Goal: Task Accomplishment & Management: Use online tool/utility

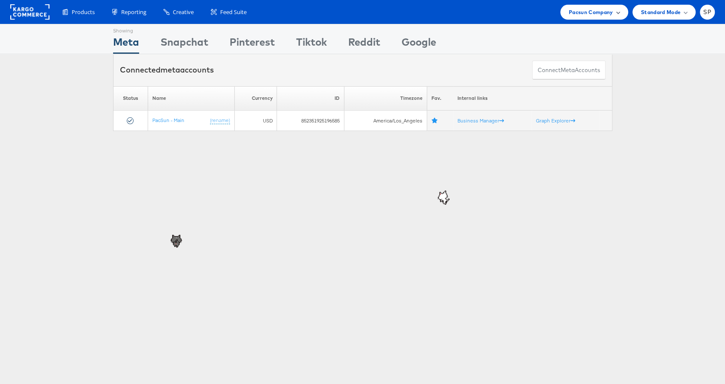
click at [594, 10] on span "Pacsun Company" at bounding box center [590, 12] width 44 height 9
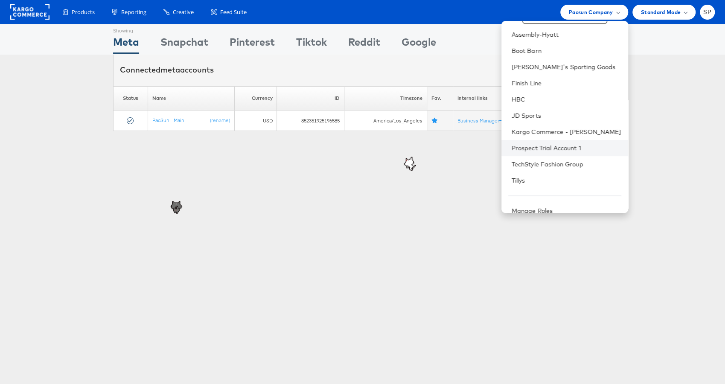
scroll to position [32, 0]
click at [547, 162] on link "TechStyle Fashion Group" at bounding box center [566, 162] width 110 height 9
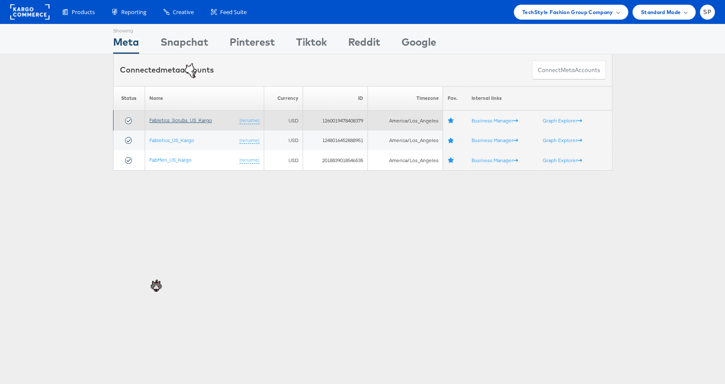
click at [164, 121] on link "Fabletics_Scrubs_US_Kargo" at bounding box center [180, 120] width 63 height 6
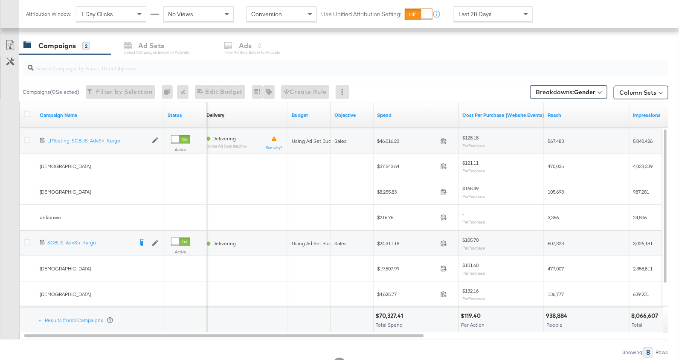
scroll to position [354, 0]
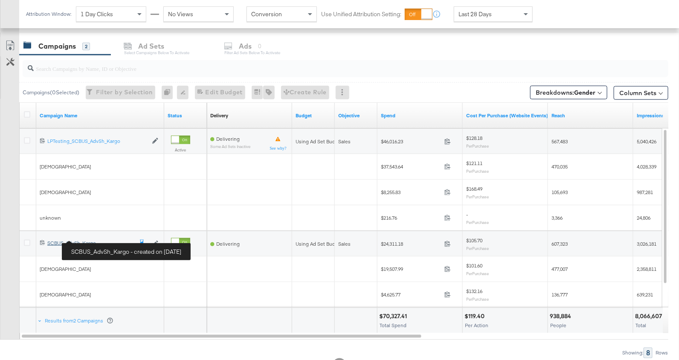
click at [80, 241] on div "SCBUS_AdvSh_Kargo SCBUS_AdvSh_Kargo" at bounding box center [89, 243] width 85 height 7
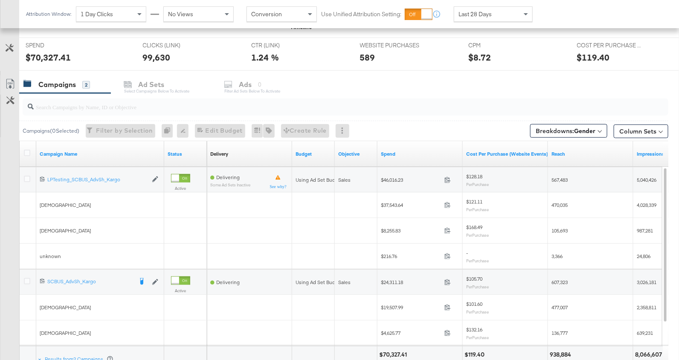
scroll to position [388, 0]
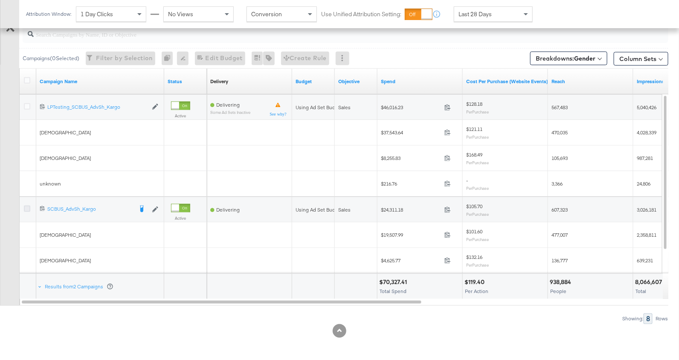
click at [27, 206] on icon at bounding box center [27, 209] width 6 height 6
click at [0, 0] on input "checkbox" at bounding box center [0, 0] width 0 height 0
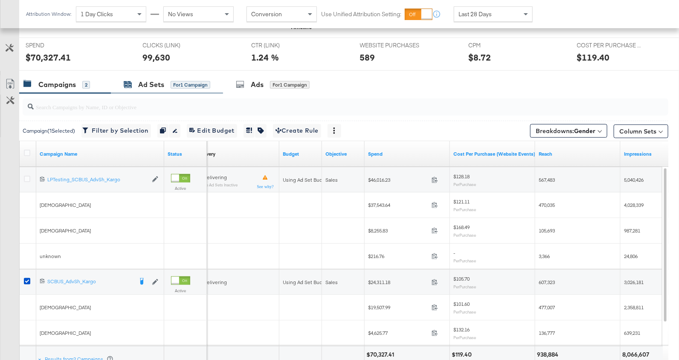
click at [170, 83] on div "Ad Sets for 1 Campaign" at bounding box center [167, 85] width 87 height 10
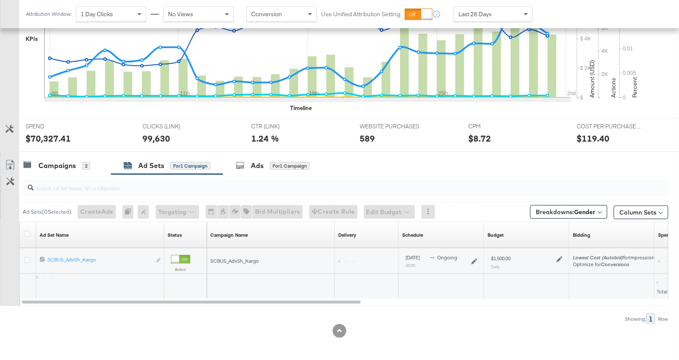
scroll to position [311, 0]
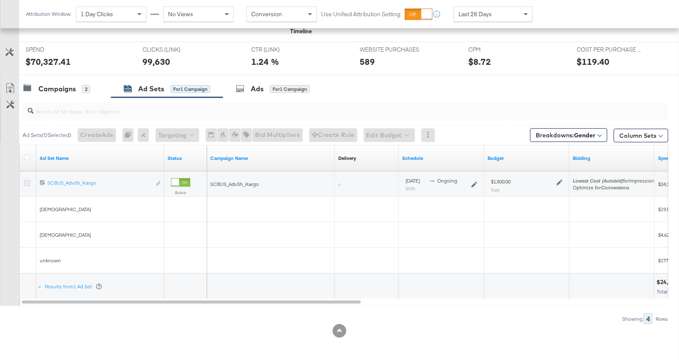
click at [26, 180] on icon at bounding box center [27, 183] width 6 height 6
click at [0, 0] on input "checkbox" at bounding box center [0, 0] width 0 height 0
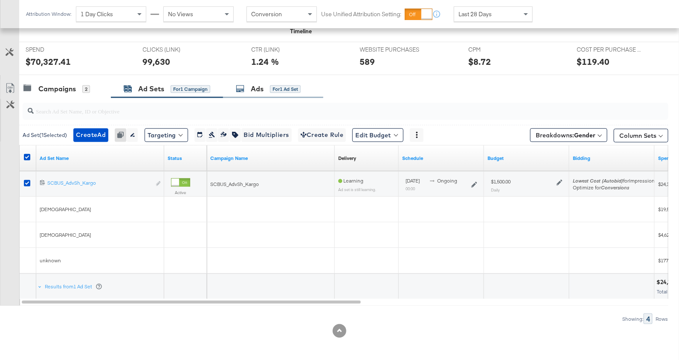
click at [250, 84] on div "Ads for 1 Ad Set" at bounding box center [268, 89] width 65 height 10
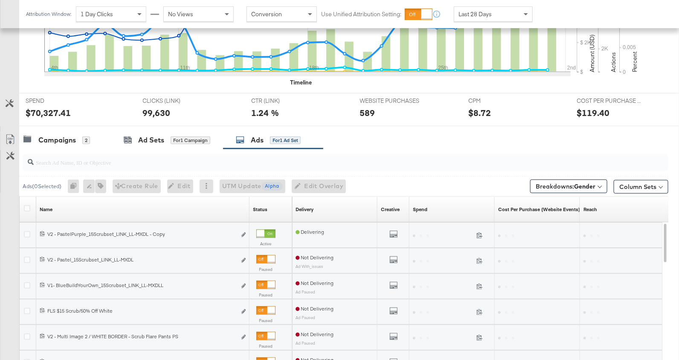
scroll to position [315, 0]
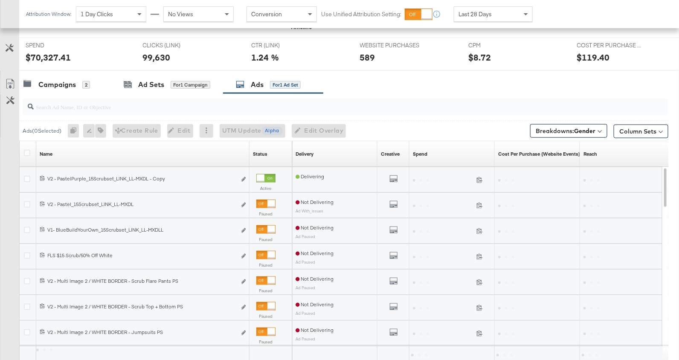
click at [563, 186] on div at bounding box center [537, 180] width 85 height 26
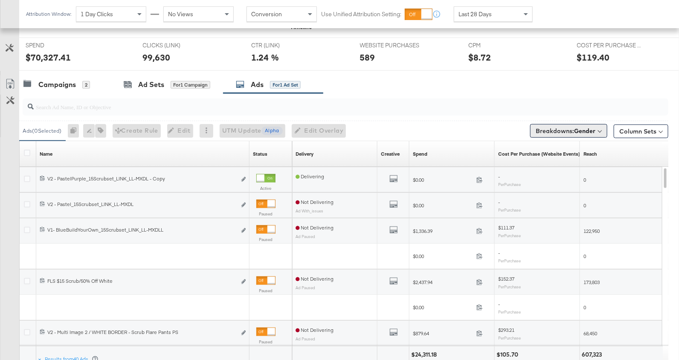
click at [578, 133] on span "Breakdowns: Gender" at bounding box center [566, 131] width 60 height 9
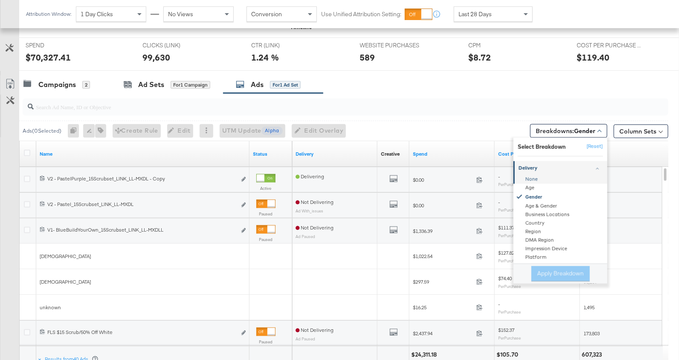
click at [534, 176] on div "None" at bounding box center [561, 179] width 93 height 9
click at [561, 269] on button "Apply Breakdown" at bounding box center [560, 273] width 58 height 15
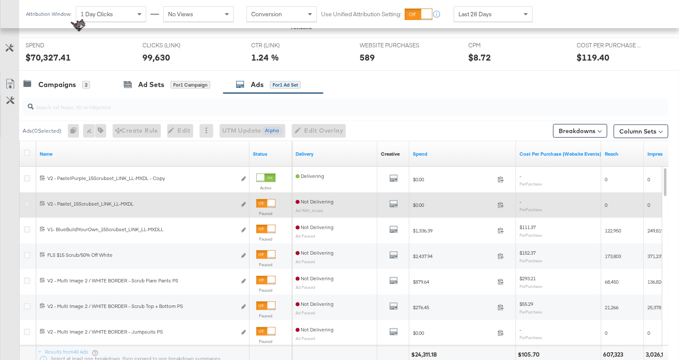
click at [29, 201] on icon at bounding box center [27, 204] width 6 height 6
click at [0, 0] on input "checkbox" at bounding box center [0, 0] width 0 height 0
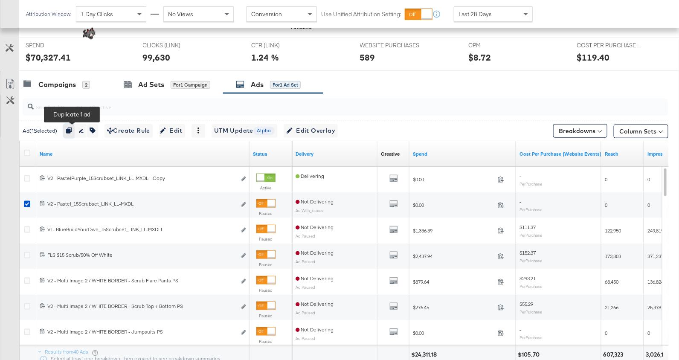
click at [72, 128] on icon "button" at bounding box center [69, 131] width 6 height 6
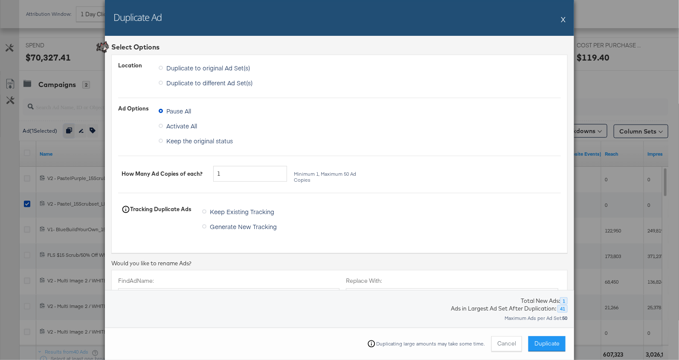
scroll to position [9, 0]
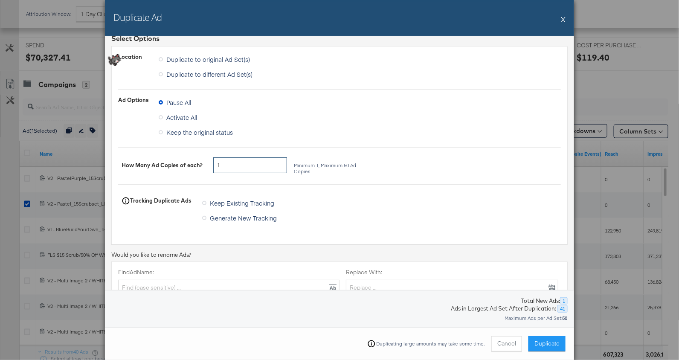
click at [273, 164] on input "1" at bounding box center [250, 165] width 74 height 16
click at [266, 167] on input "1" at bounding box center [250, 165] width 74 height 16
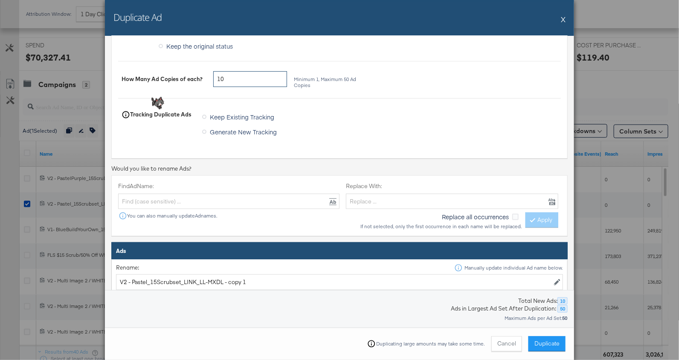
scroll to position [112, 0]
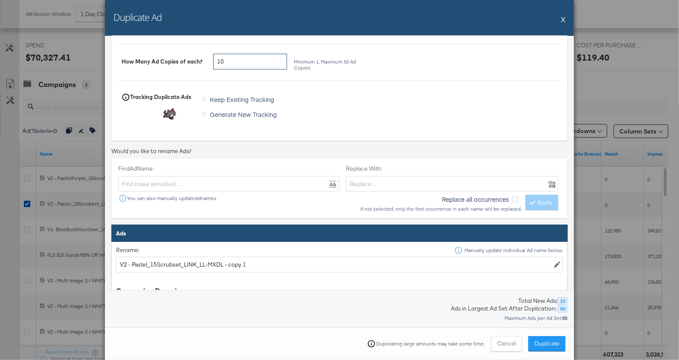
type input "10"
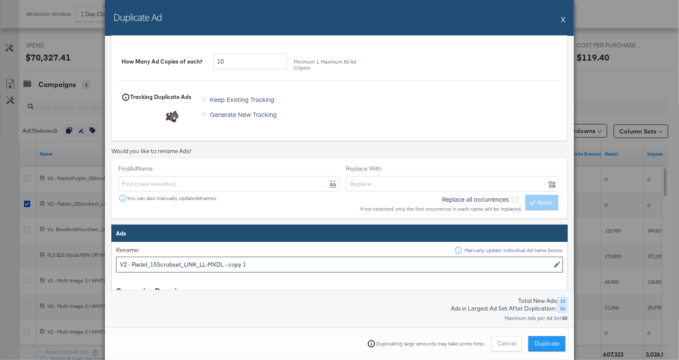
click at [180, 263] on input "V2 - Pastel_15Scrubset_LINK_LL-MXDL - copy 1" at bounding box center [339, 265] width 447 height 16
click at [138, 264] on input "COPY 1" at bounding box center [339, 265] width 447 height 16
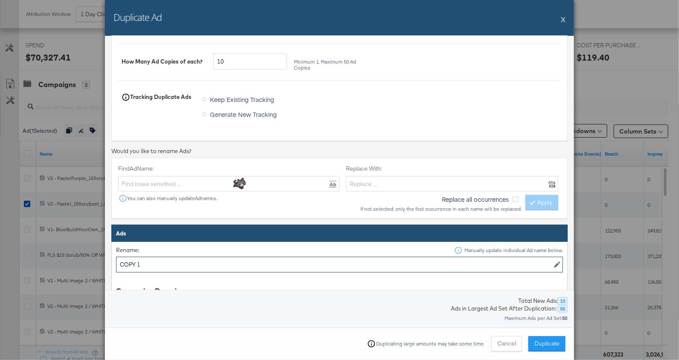
click at [138, 264] on input "COPY 1" at bounding box center [339, 265] width 447 height 16
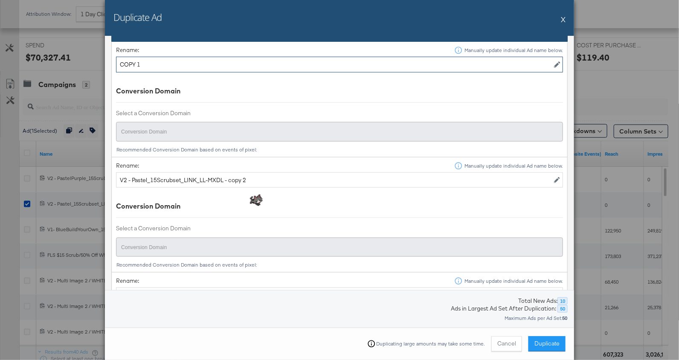
scroll to position [326, 0]
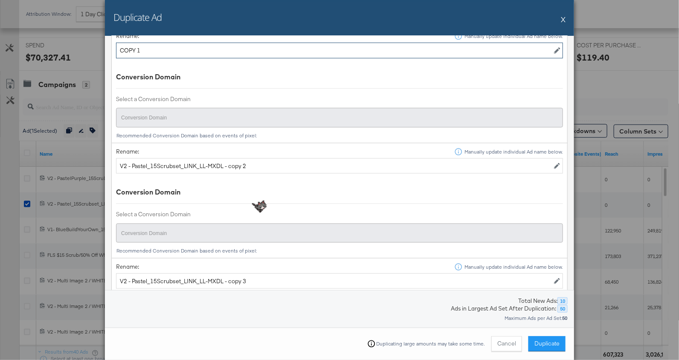
type input "COPY 1"
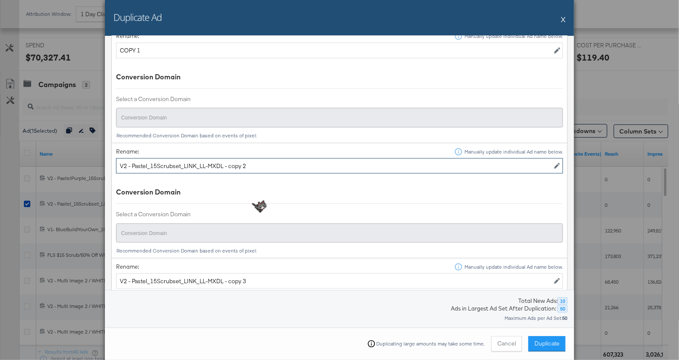
click at [151, 164] on input "V2 - Pastel_15Scrubset_LINK_LL-MXDL - copy 2" at bounding box center [339, 166] width 447 height 16
paste input "COPY 1"
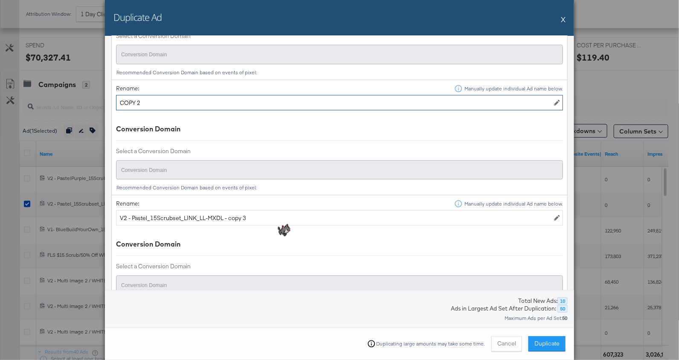
scroll to position [419, 0]
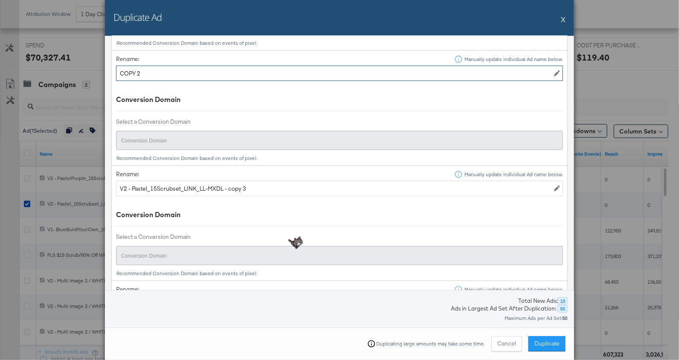
type input "COPY 2"
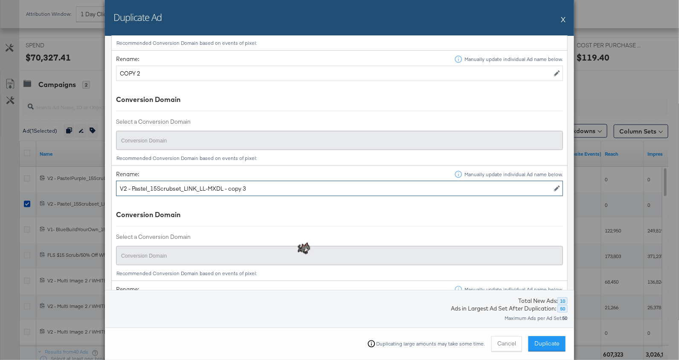
drag, startPoint x: 226, startPoint y: 183, endPoint x: 73, endPoint y: 153, distance: 155.7
click at [73, 153] on div "Duplicate Ad X Select Options Location Duplicate to original Ad Set(s) Duplicat…" at bounding box center [339, 180] width 679 height 360
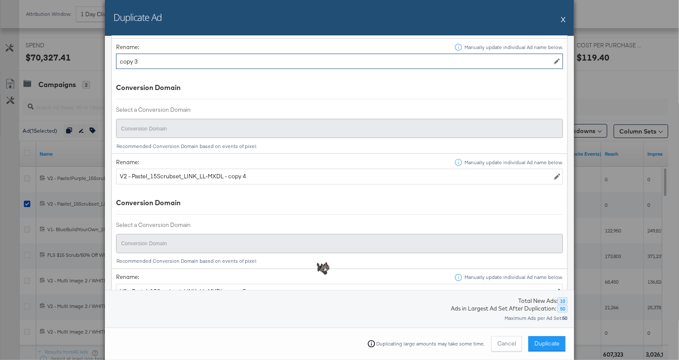
scroll to position [548, 0]
type input "copy 3"
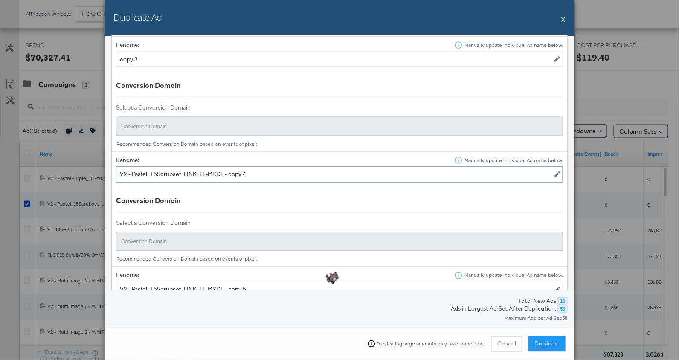
drag, startPoint x: 229, startPoint y: 171, endPoint x: 51, endPoint y: 145, distance: 179.7
click at [51, 145] on div "Duplicate Ad X Select Options Location Duplicate to original Ad Set(s) Duplicat…" at bounding box center [339, 180] width 679 height 360
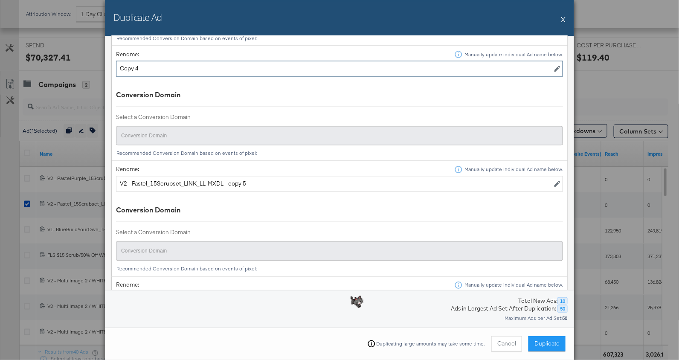
scroll to position [659, 0]
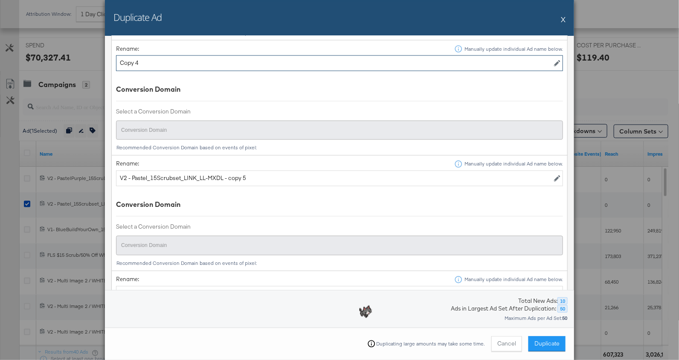
type input "Copy 4"
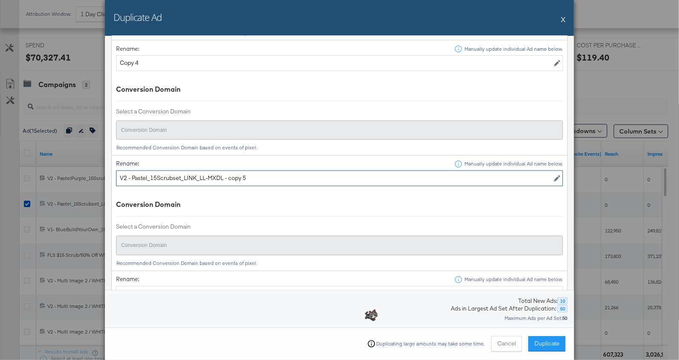
drag, startPoint x: 230, startPoint y: 176, endPoint x: 106, endPoint y: 156, distance: 125.7
click at [106, 156] on div "Select Options Location Duplicate to original Ad Set(s) Duplicate to different …" at bounding box center [339, 182] width 469 height 292
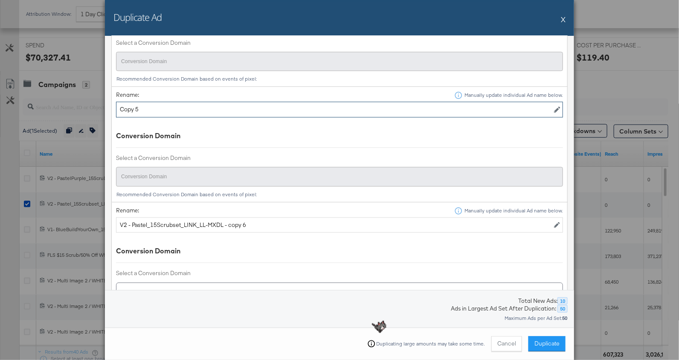
scroll to position [733, 0]
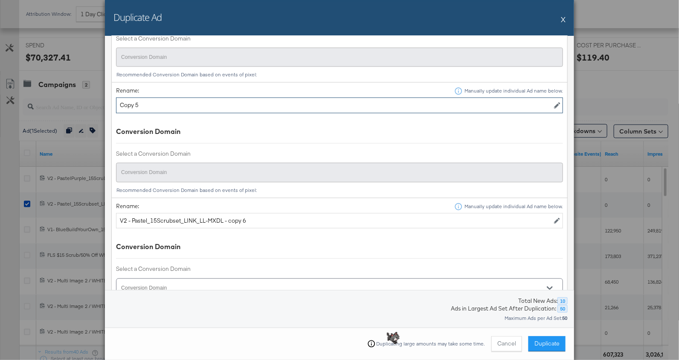
type input "Copy 5"
drag, startPoint x: 230, startPoint y: 215, endPoint x: 78, endPoint y: 202, distance: 152.8
click at [78, 202] on div "Duplicate Ad X Select Options Location Duplicate to original Ad Set(s) Duplicat…" at bounding box center [339, 180] width 679 height 360
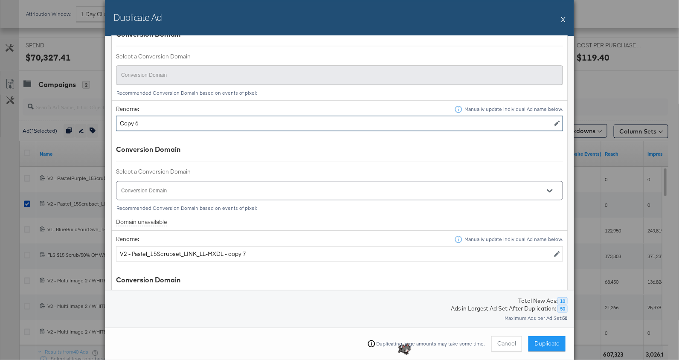
scroll to position [848, 0]
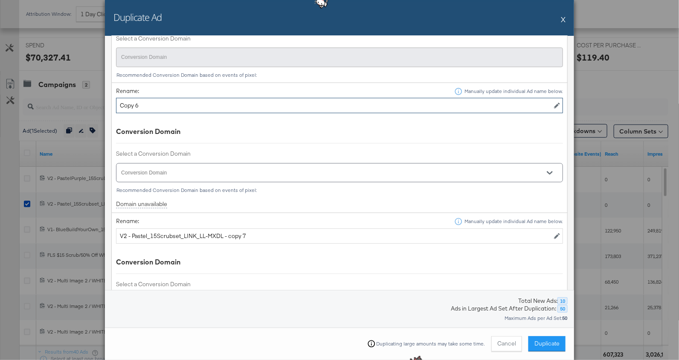
type input "Copy 6"
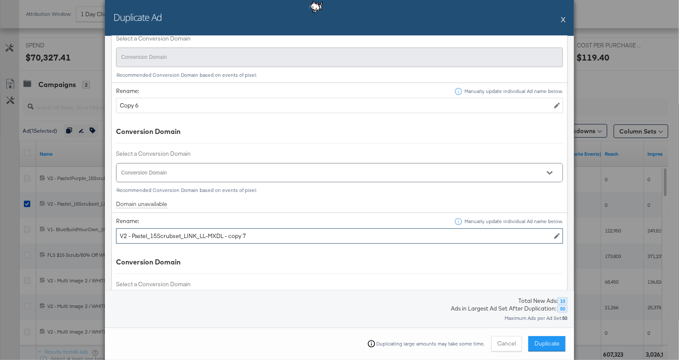
drag, startPoint x: 230, startPoint y: 230, endPoint x: 88, endPoint y: 207, distance: 143.9
click at [88, 207] on div "Duplicate Ad X Select Options Location Duplicate to original Ad Set(s) Duplicat…" at bounding box center [339, 180] width 679 height 360
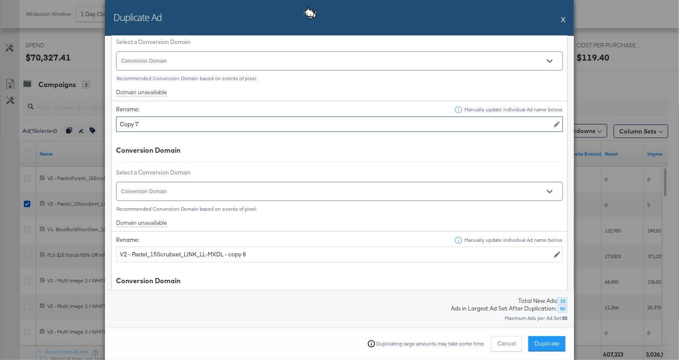
scroll to position [975, 0]
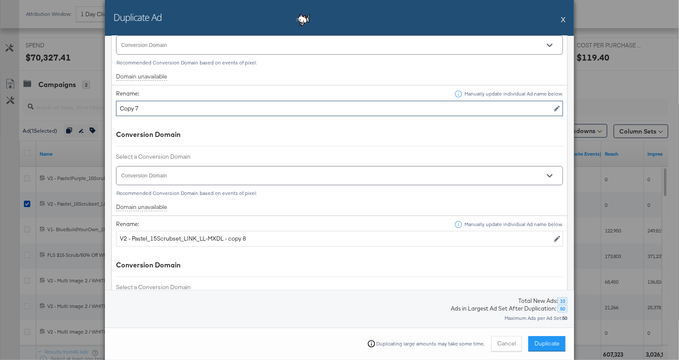
type input "Copy 7"
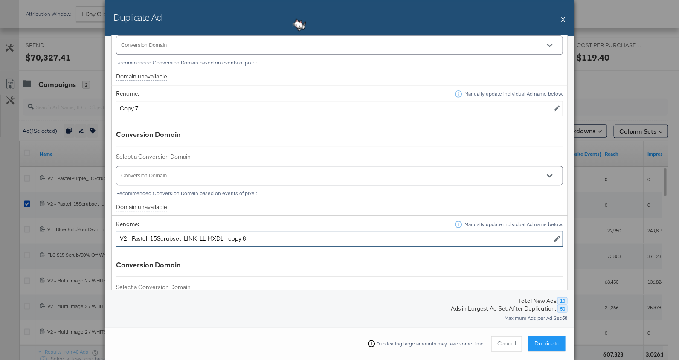
drag, startPoint x: 230, startPoint y: 233, endPoint x: 68, endPoint y: 202, distance: 165.1
click at [68, 202] on div "Duplicate Ad X Select Options Location Duplicate to original Ad Set(s) Duplicat…" at bounding box center [339, 180] width 679 height 360
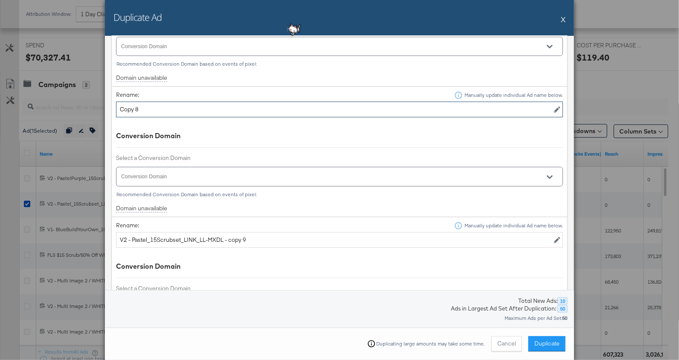
scroll to position [1106, 0]
type input "Copy 8"
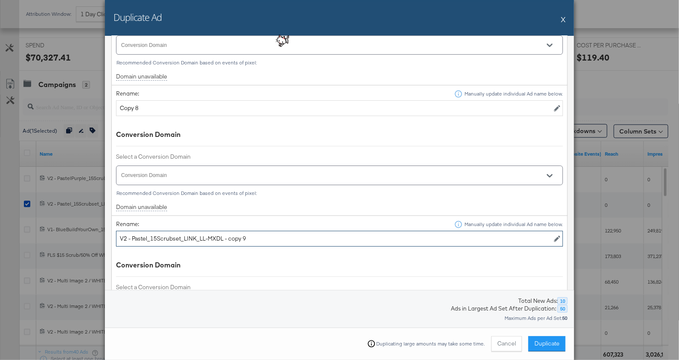
drag, startPoint x: 230, startPoint y: 229, endPoint x: 55, endPoint y: 225, distance: 174.9
click at [55, 225] on div "Duplicate Ad X Select Options Location Duplicate to original Ad Set(s) Duplicat…" at bounding box center [339, 180] width 679 height 360
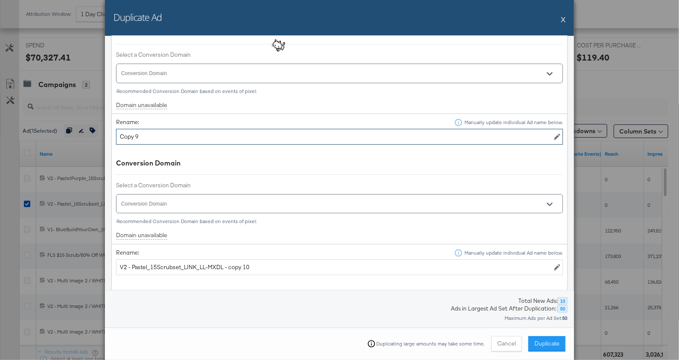
scroll to position [1214, 0]
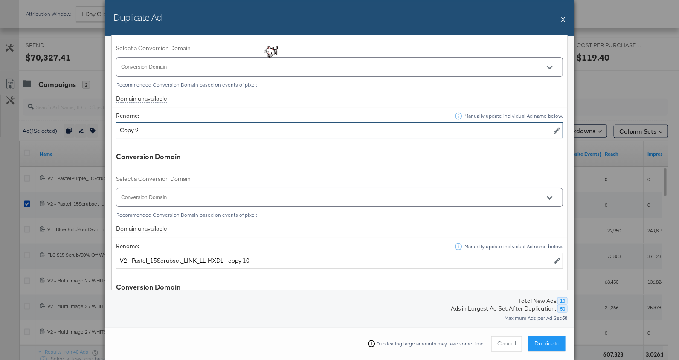
type input "Copy 9"
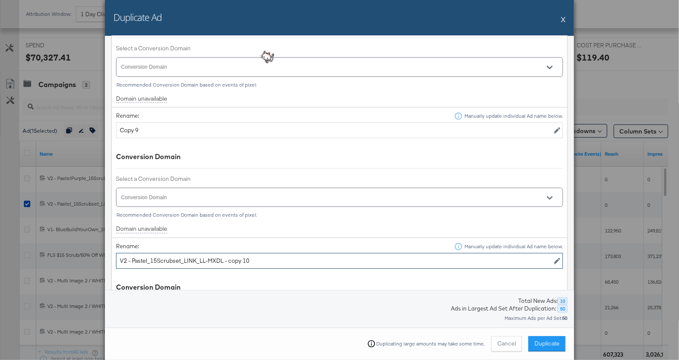
drag, startPoint x: 228, startPoint y: 252, endPoint x: 134, endPoint y: 234, distance: 95.7
click at [134, 238] on td "Rename: Manually update individual Ad name below. V2 - Pastel_15Scrubset_LINK_L…" at bounding box center [340, 303] width 456 height 130
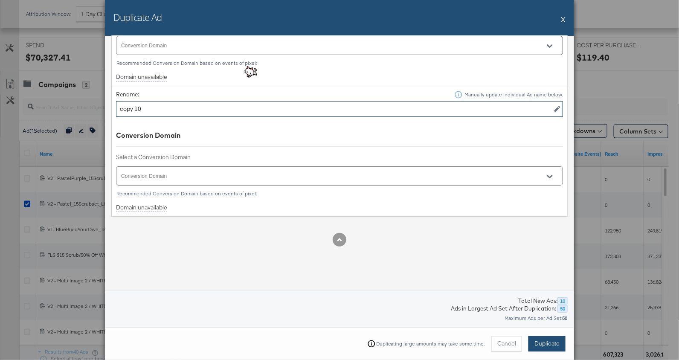
type input "copy 10"
click at [539, 339] on span "Duplicate" at bounding box center [546, 343] width 25 height 8
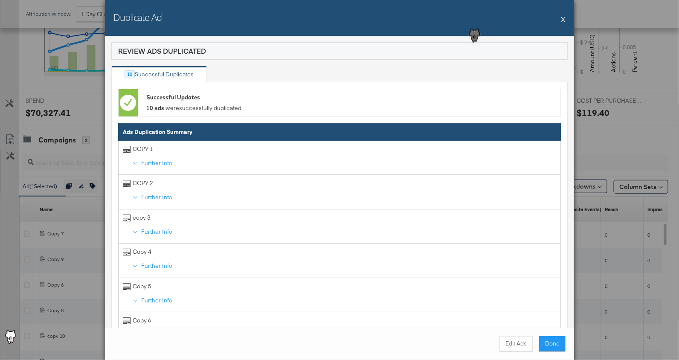
scroll to position [315, 0]
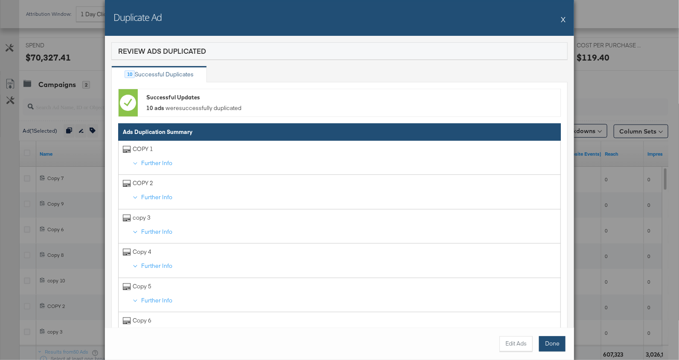
click at [545, 340] on button "Done" at bounding box center [552, 343] width 26 height 15
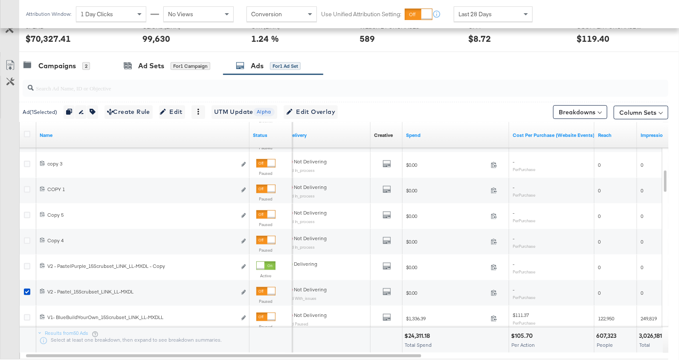
scroll to position [388, 0]
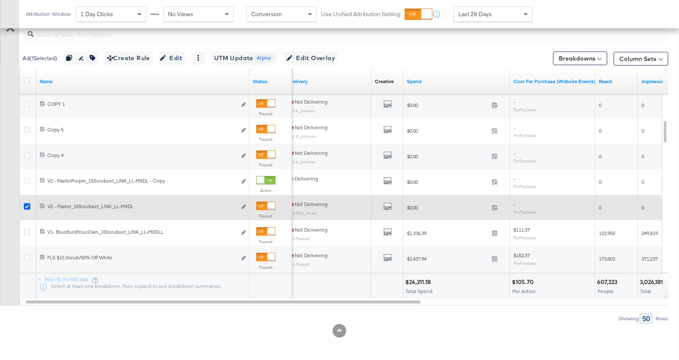
click at [27, 205] on icon at bounding box center [27, 206] width 6 height 6
click at [0, 0] on input "checkbox" at bounding box center [0, 0] width 0 height 0
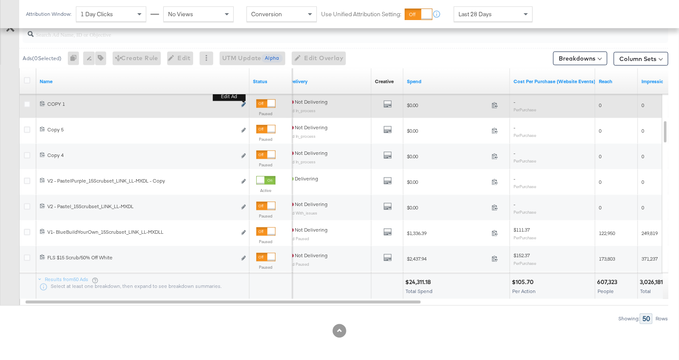
click at [244, 104] on icon "link" at bounding box center [243, 104] width 4 height 5
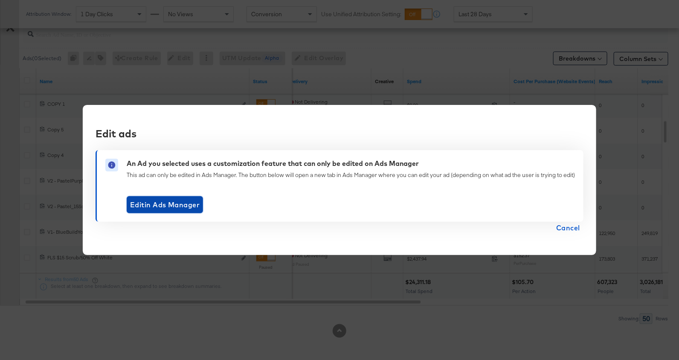
click at [166, 209] on span "Edit in Ads Manager" at bounding box center [165, 205] width 70 height 12
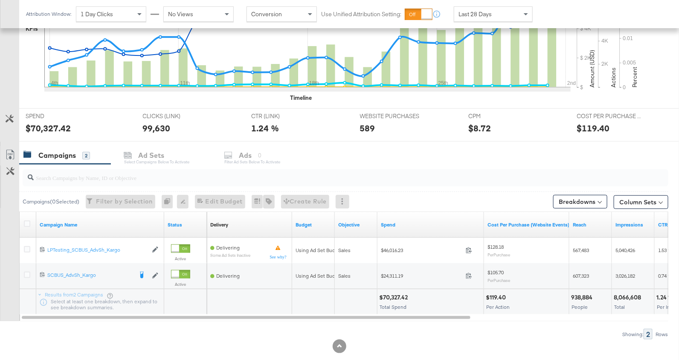
scroll to position [255, 0]
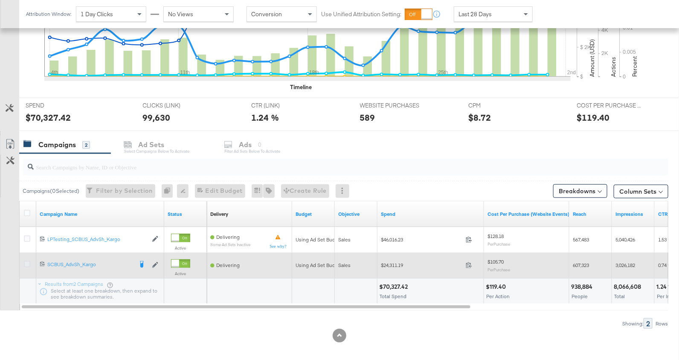
click at [25, 263] on icon at bounding box center [27, 264] width 6 height 6
click at [0, 0] on input "checkbox" at bounding box center [0, 0] width 0 height 0
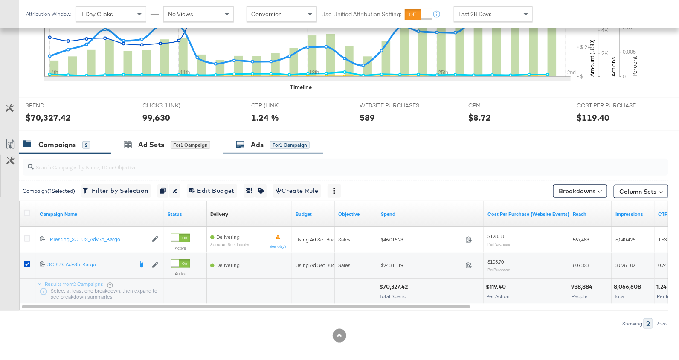
click at [261, 148] on div "Ads" at bounding box center [257, 145] width 13 height 10
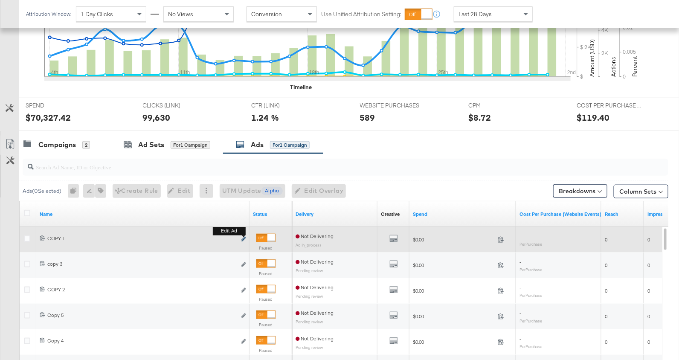
click at [244, 237] on icon "link" at bounding box center [243, 239] width 4 height 5
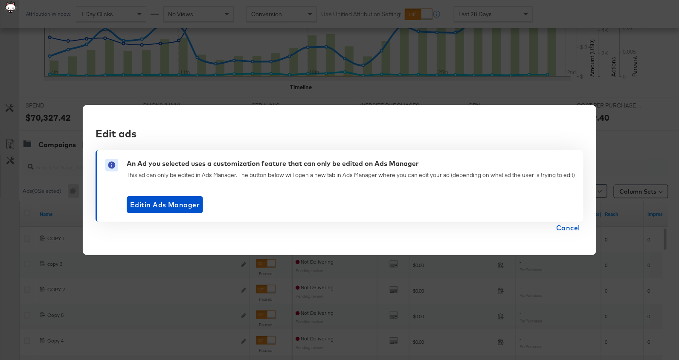
click at [568, 226] on span "Cancel" at bounding box center [568, 228] width 24 height 12
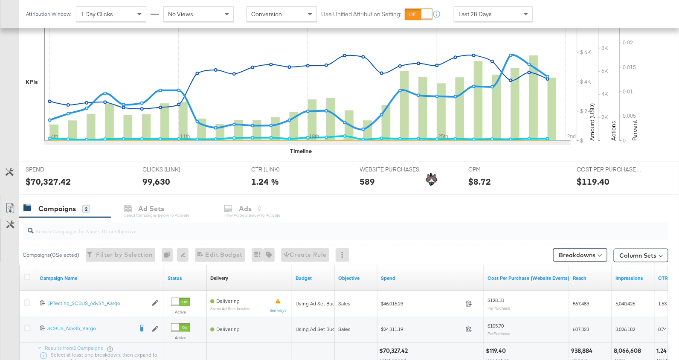
scroll to position [260, 0]
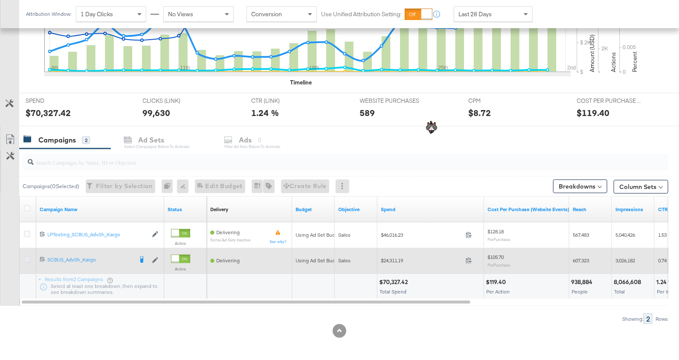
click at [25, 259] on icon at bounding box center [27, 259] width 6 height 6
click at [0, 0] on input "checkbox" at bounding box center [0, 0] width 0 height 0
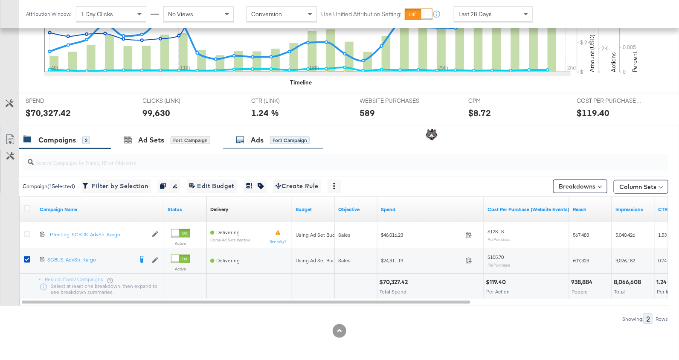
click at [249, 142] on div "Ads for 1 Campaign" at bounding box center [273, 140] width 74 height 10
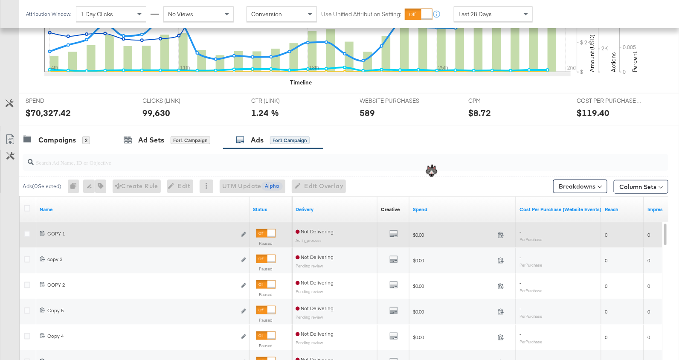
click at [243, 230] on div "Edit ad" at bounding box center [241, 234] width 10 height 9
click at [244, 233] on icon "link" at bounding box center [243, 234] width 4 height 5
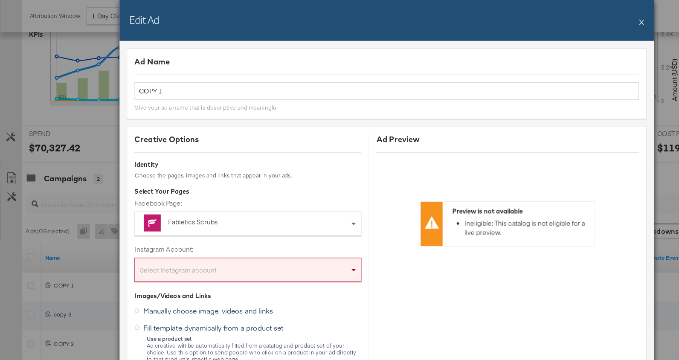
scroll to position [219, 0]
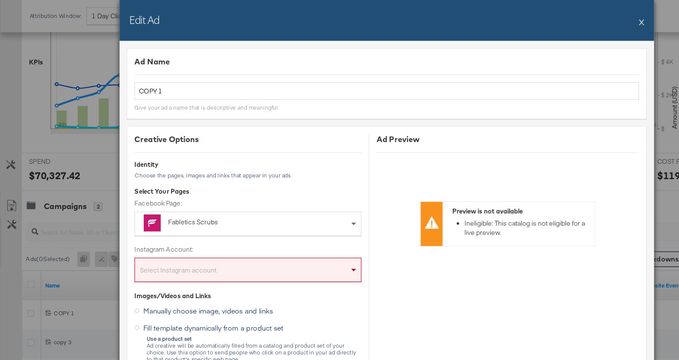
click at [562, 15] on button "X" at bounding box center [563, 19] width 5 height 17
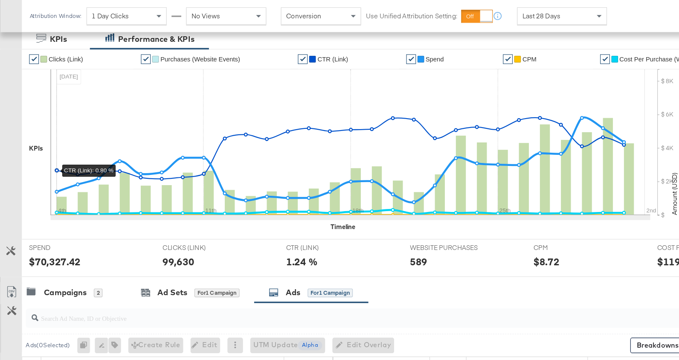
scroll to position [0, 0]
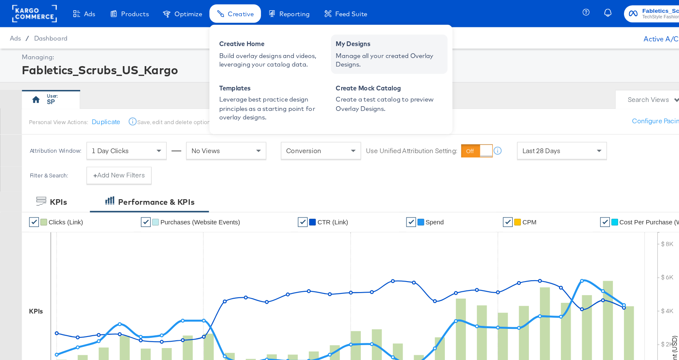
click at [314, 55] on div "Manage all your created Overlay Designs." at bounding box center [342, 53] width 94 height 16
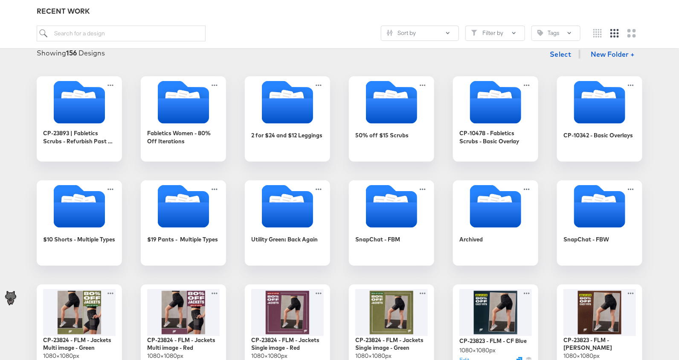
scroll to position [111, 0]
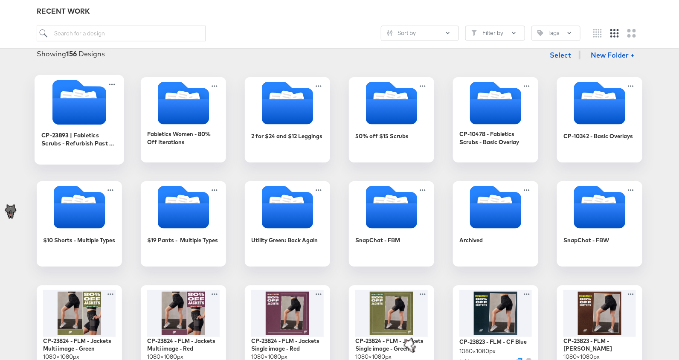
click at [86, 108] on icon "Folder" at bounding box center [79, 111] width 54 height 26
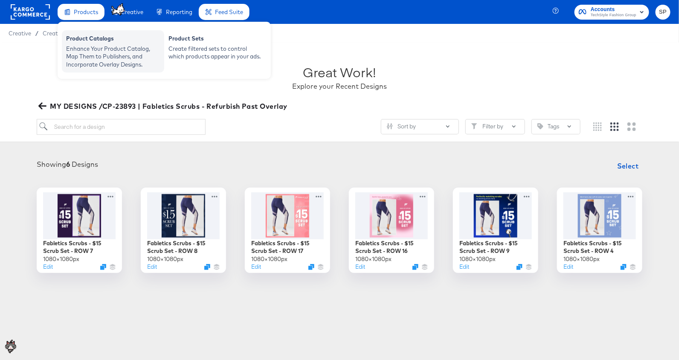
click at [75, 61] on div "Enhance Your Product Catalog, Map Them to Publishers, and Incorporate Overlay D…" at bounding box center [113, 57] width 94 height 24
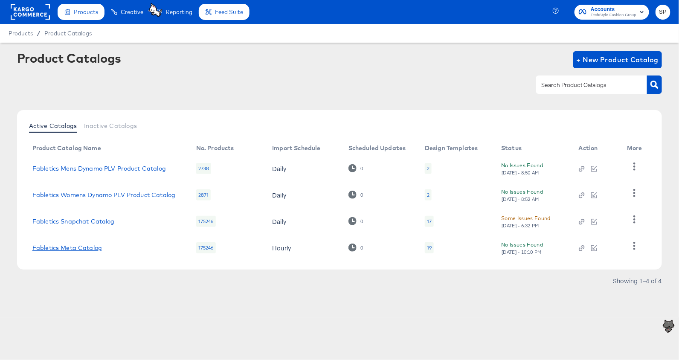
click at [74, 245] on link "Fabletics Meta Catalog" at bounding box center [67, 247] width 70 height 7
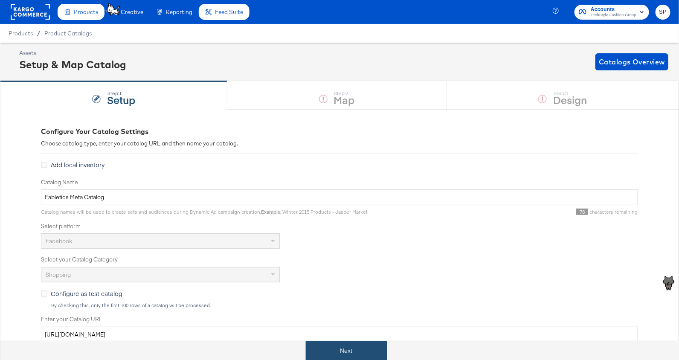
click at [353, 347] on button "Next" at bounding box center [346, 350] width 81 height 19
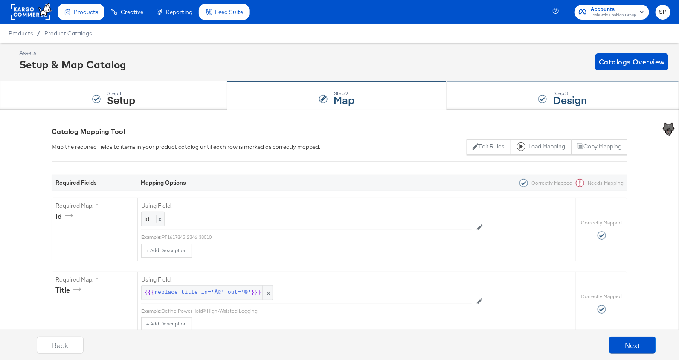
click at [540, 102] on div at bounding box center [542, 99] width 9 height 9
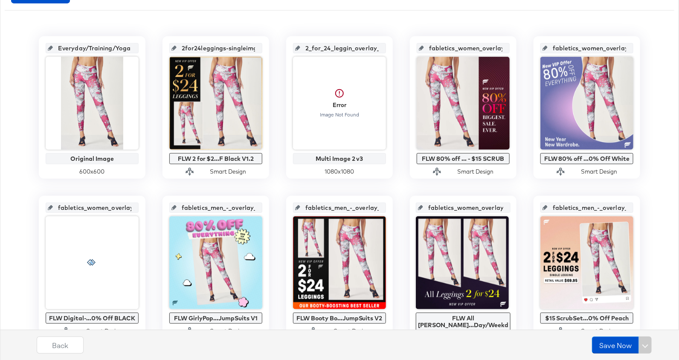
scroll to position [168, 0]
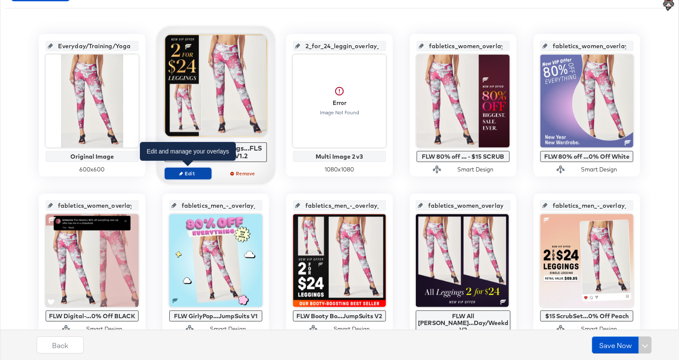
click at [187, 171] on span "Edit" at bounding box center [187, 173] width 39 height 6
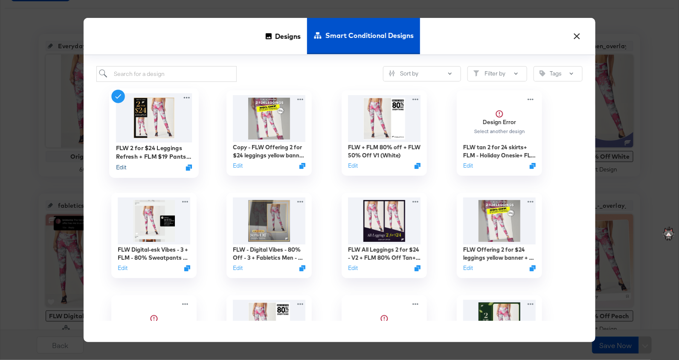
click at [119, 168] on button "Edit" at bounding box center [121, 167] width 10 height 8
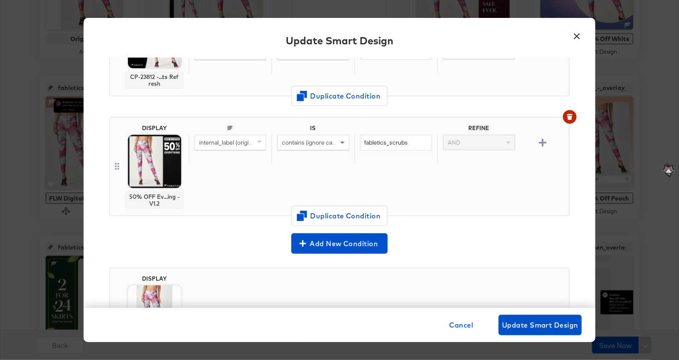
scroll to position [253, 0]
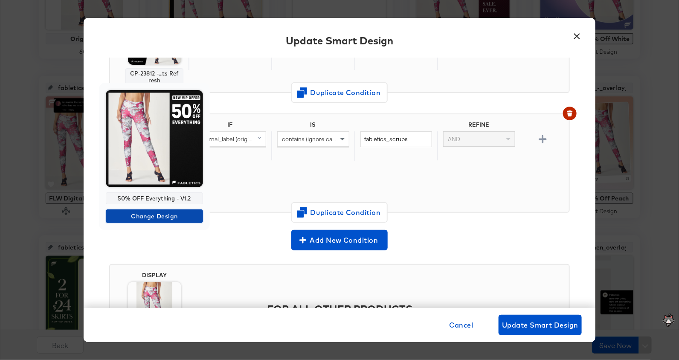
click at [148, 214] on span "Change Design" at bounding box center [154, 216] width 90 height 11
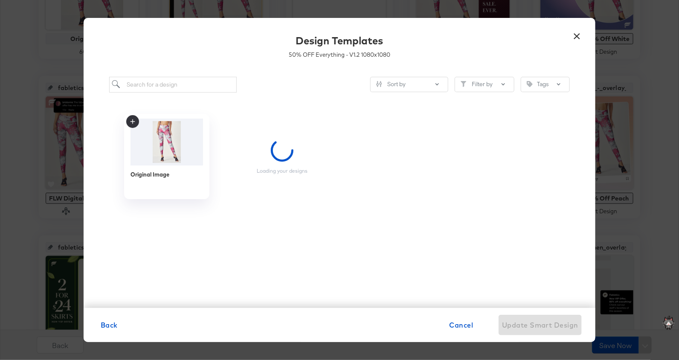
scroll to position [0, 0]
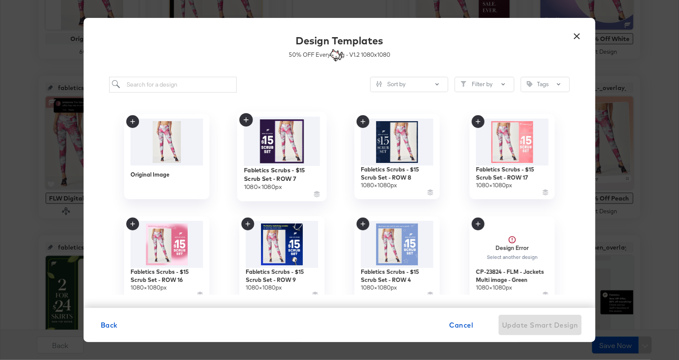
click at [267, 156] on img at bounding box center [282, 140] width 76 height 49
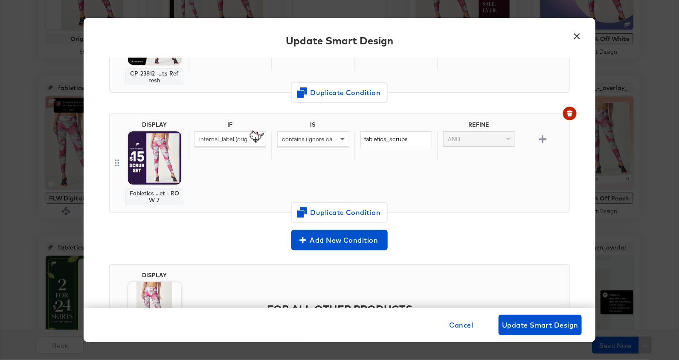
scroll to position [322, 0]
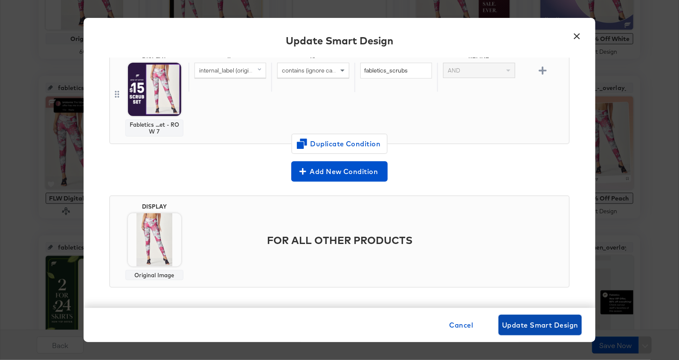
click at [532, 321] on span "Update Smart Design" at bounding box center [540, 325] width 76 height 12
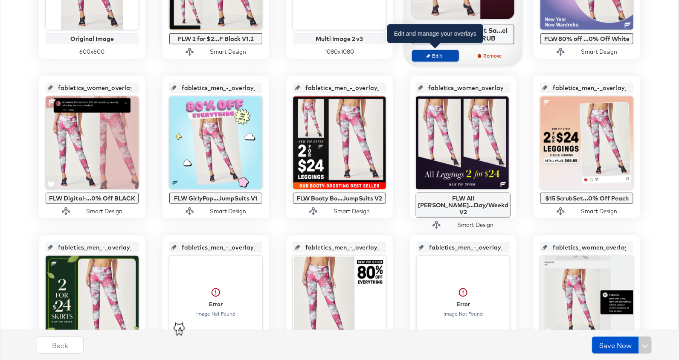
click at [441, 54] on span "Edit" at bounding box center [435, 55] width 39 height 6
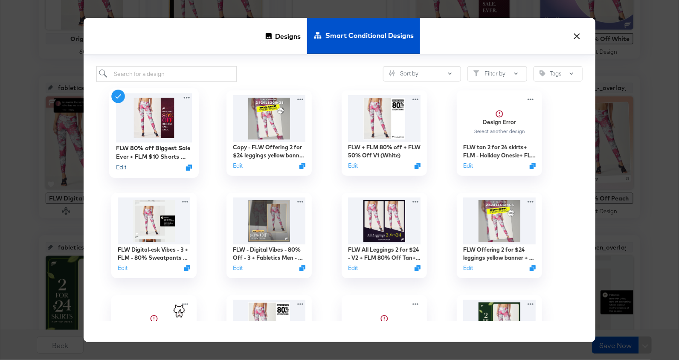
click at [120, 165] on button "Edit" at bounding box center [121, 167] width 10 height 8
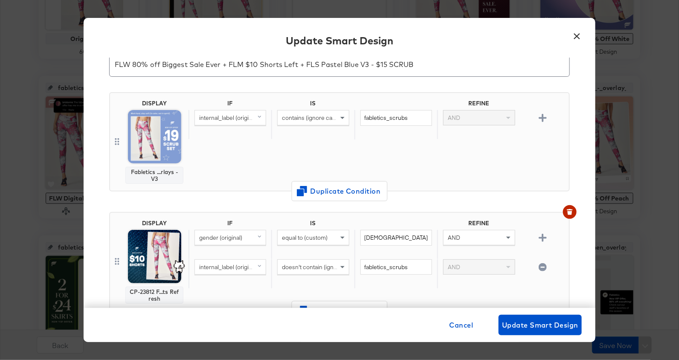
scroll to position [32, 0]
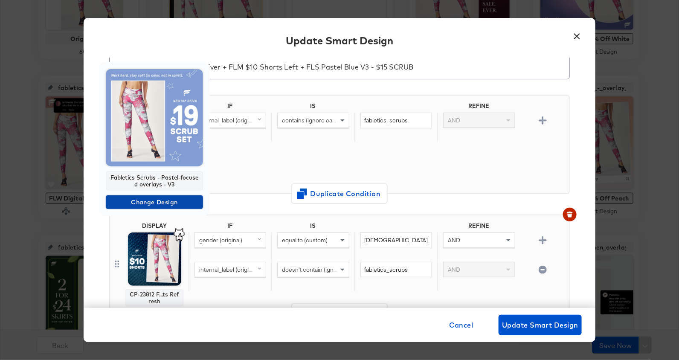
click at [166, 198] on span "Change Design" at bounding box center [154, 202] width 90 height 11
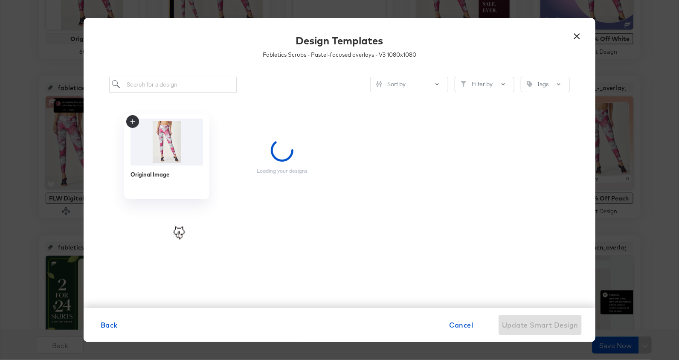
scroll to position [0, 0]
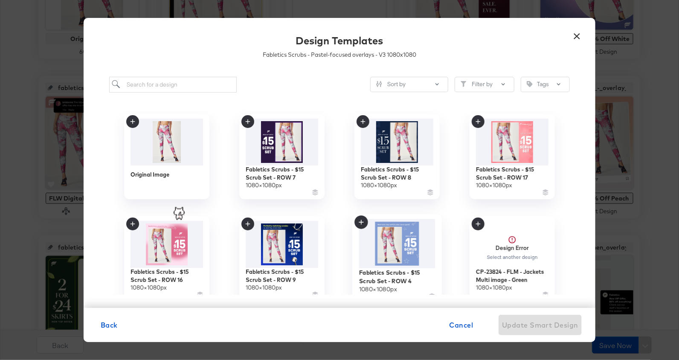
click at [390, 245] on img at bounding box center [397, 243] width 76 height 49
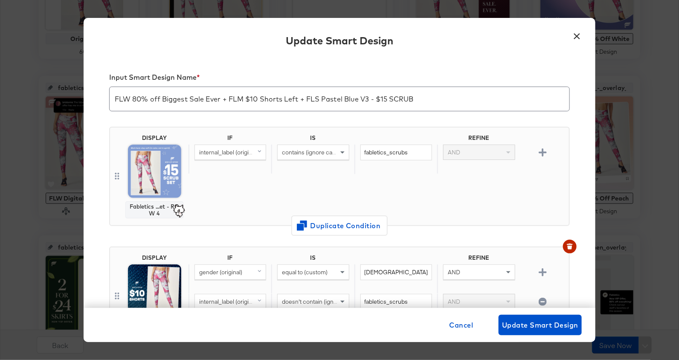
scroll to position [32, 0]
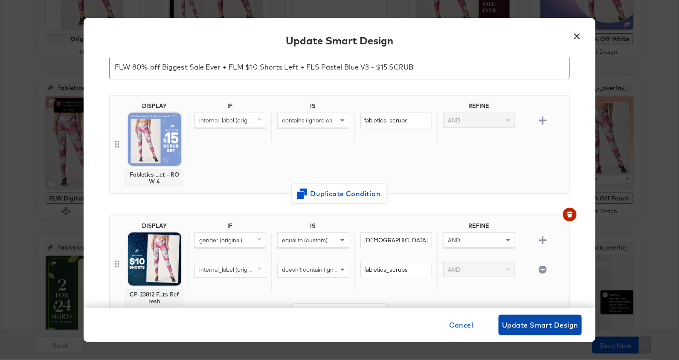
click at [535, 331] on button "Update Smart Design" at bounding box center [540, 325] width 83 height 20
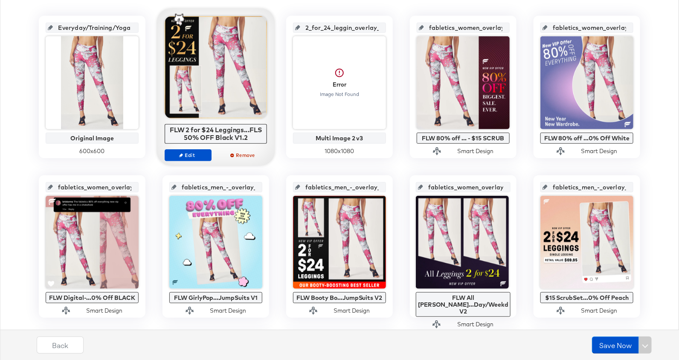
scroll to position [186, 0]
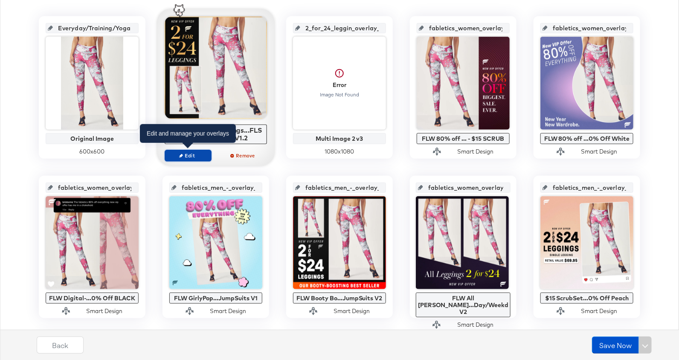
click at [186, 154] on span "Edit" at bounding box center [187, 155] width 39 height 6
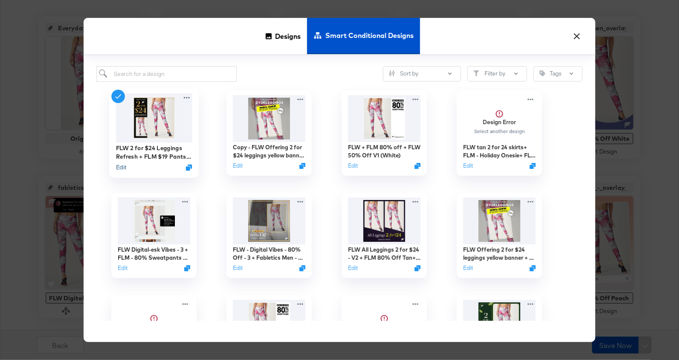
click at [120, 167] on button "Edit" at bounding box center [121, 167] width 10 height 8
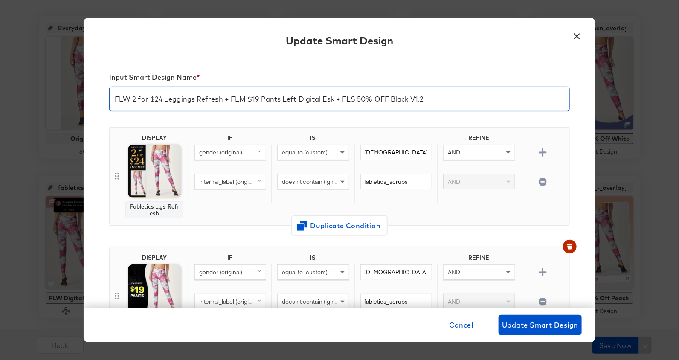
drag, startPoint x: 356, startPoint y: 98, endPoint x: 424, endPoint y: 100, distance: 68.3
click at [424, 100] on input "FLW 2 for $24 Leggings Refresh + FLM $19 Pants Left Digital Esk + FLS 50% OFF B…" at bounding box center [340, 96] width 460 height 24
type input "FLW 2 for $24 Leggings Refresh + FLM $19 Pants Left Digital Esk + FLS $15 Scrub…"
click at [540, 325] on span "Update Smart Design" at bounding box center [540, 325] width 76 height 12
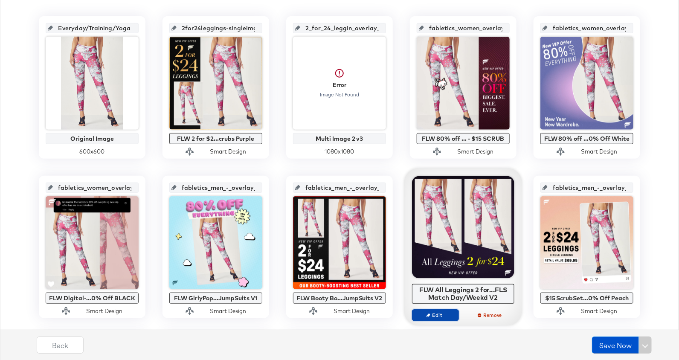
click at [428, 317] on span "Edit" at bounding box center [435, 315] width 39 height 6
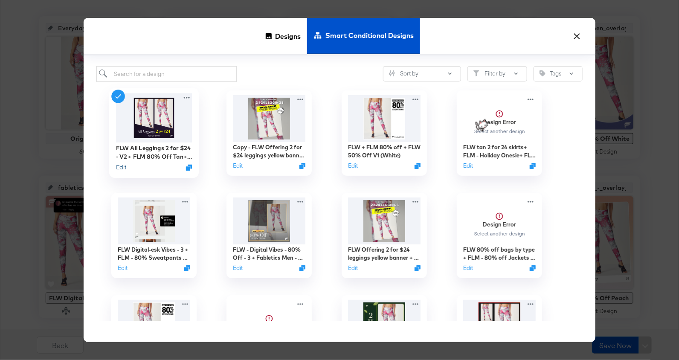
click at [122, 165] on button "Edit" at bounding box center [121, 167] width 10 height 8
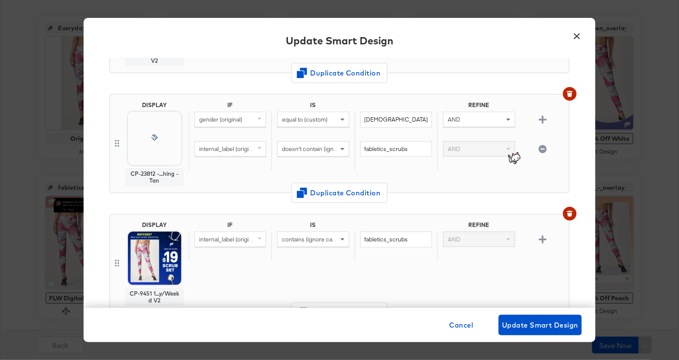
scroll to position [152, 0]
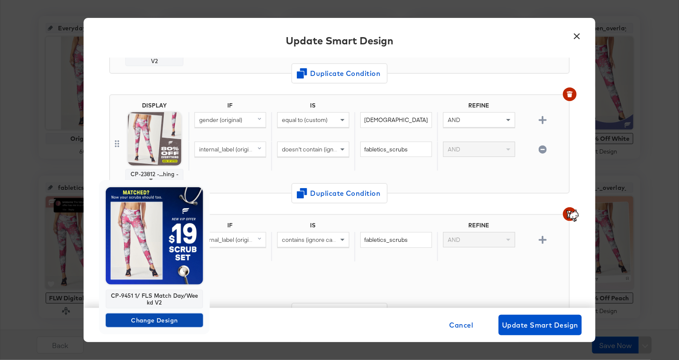
click at [152, 322] on span "Change Design" at bounding box center [154, 320] width 90 height 11
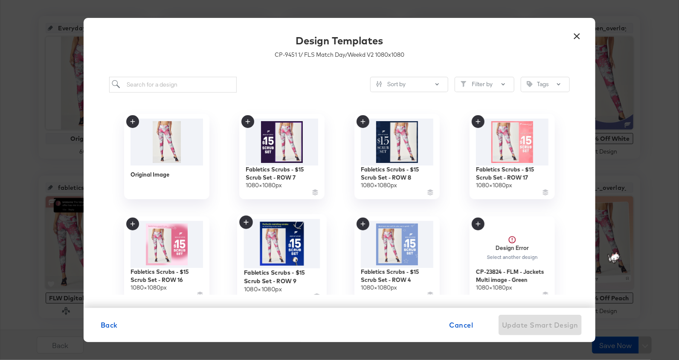
click at [291, 258] on img at bounding box center [282, 243] width 76 height 49
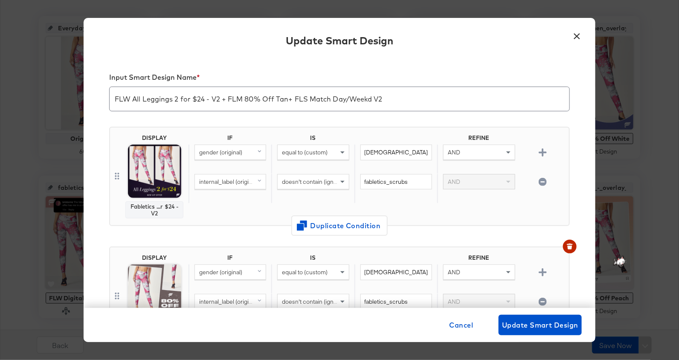
scroll to position [152, 0]
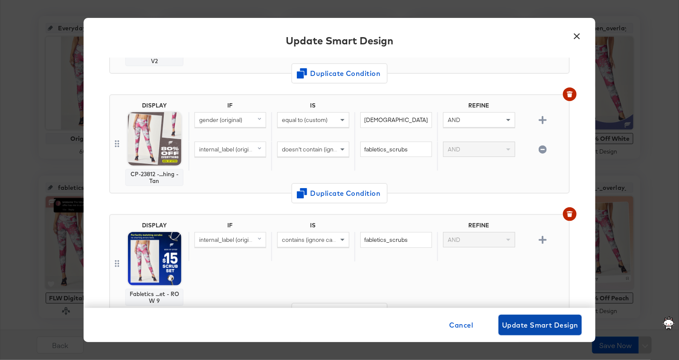
click at [526, 321] on span "Update Smart Design" at bounding box center [540, 325] width 76 height 12
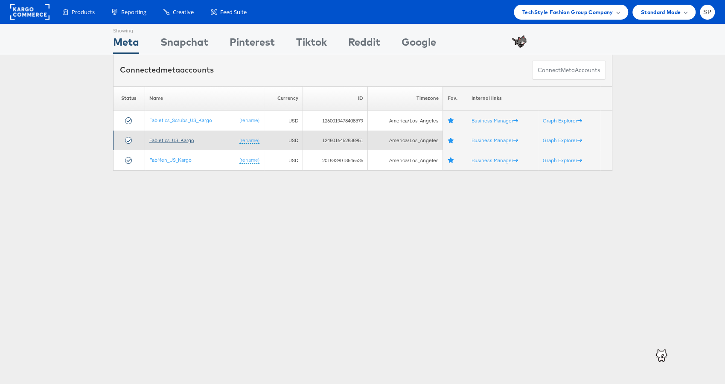
click at [168, 139] on link "Fabletics_US_Kargo" at bounding box center [171, 140] width 45 height 6
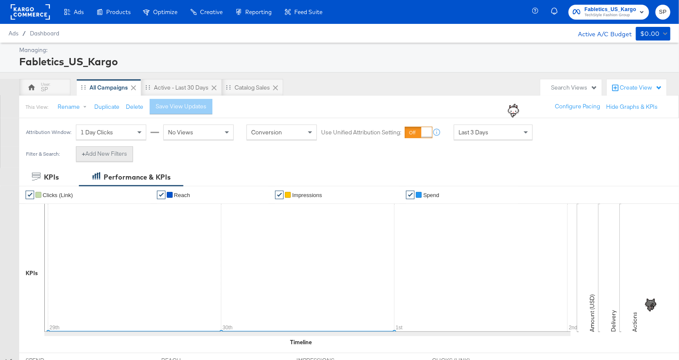
click at [113, 156] on button "+ Add New Filters" at bounding box center [104, 153] width 57 height 15
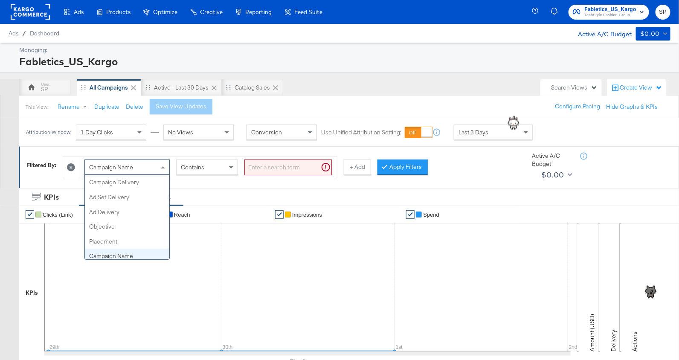
click at [121, 164] on span "Campaign Name" at bounding box center [111, 167] width 44 height 8
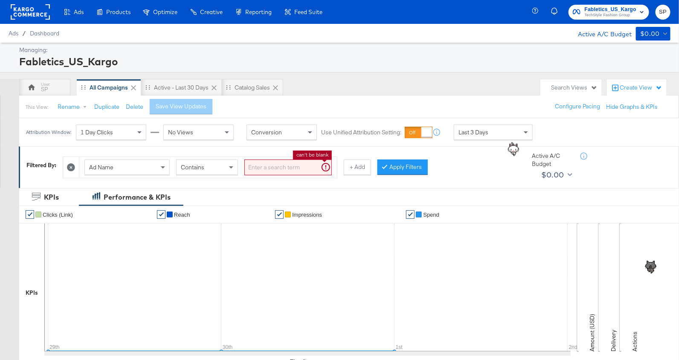
click at [273, 171] on input "search" at bounding box center [287, 167] width 87 height 16
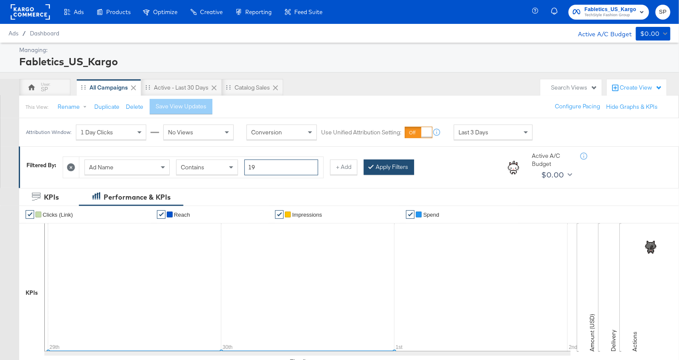
type input "19"
click at [381, 164] on button "Apply Filters" at bounding box center [389, 166] width 50 height 15
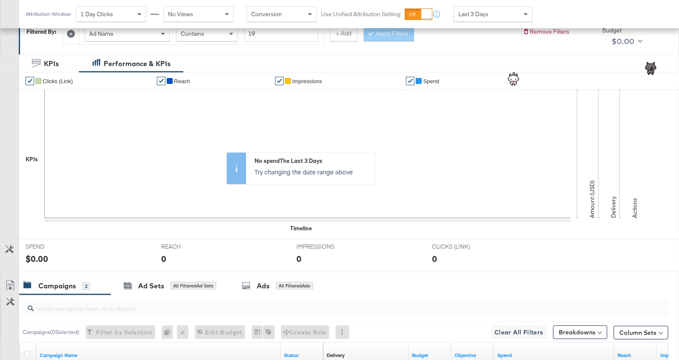
scroll to position [0, 0]
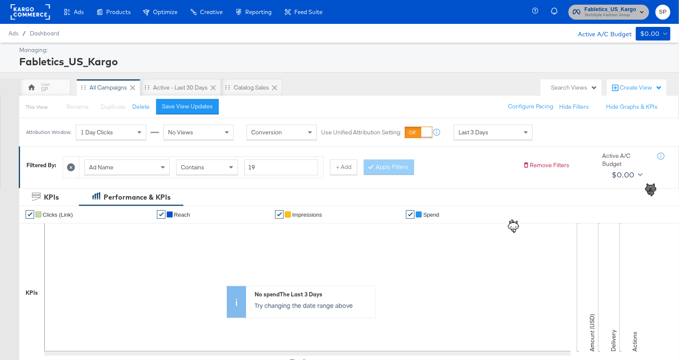
click at [615, 10] on span "Fabletics_US_Kargo" at bounding box center [611, 9] width 52 height 9
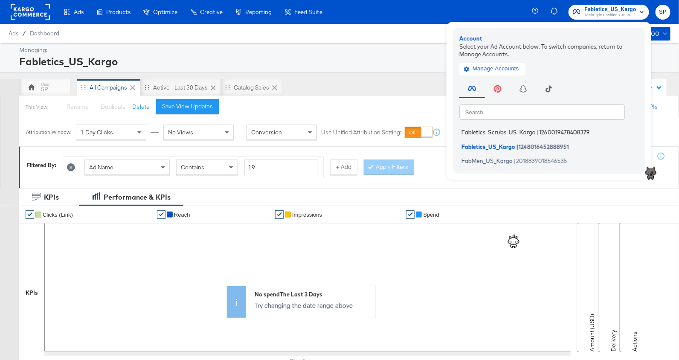
click at [524, 131] on span "Fabletics_Scrubs_US_Kargo" at bounding box center [498, 132] width 74 height 7
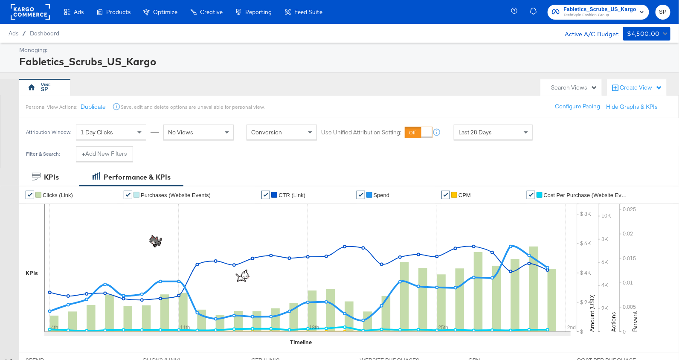
click at [95, 131] on span "1 Day Clicks" at bounding box center [97, 132] width 32 height 8
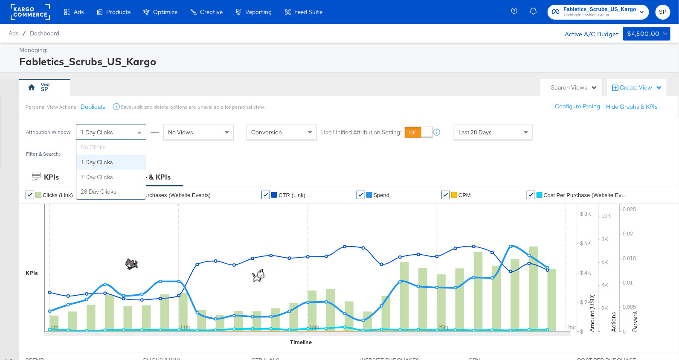
click at [95, 128] on span "1 Day Clicks" at bounding box center [97, 132] width 32 height 8
click at [42, 150] on div "Filter & Search: + Add New Filters" at bounding box center [79, 157] width 120 height 22
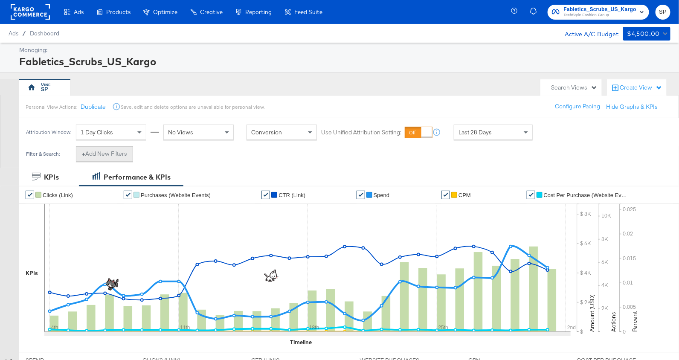
click at [94, 150] on button "+ Add New Filters" at bounding box center [104, 153] width 57 height 15
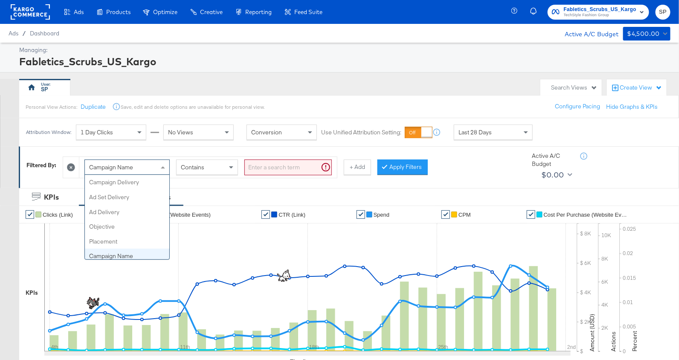
click at [142, 169] on div "Campaign Name" at bounding box center [127, 167] width 84 height 14
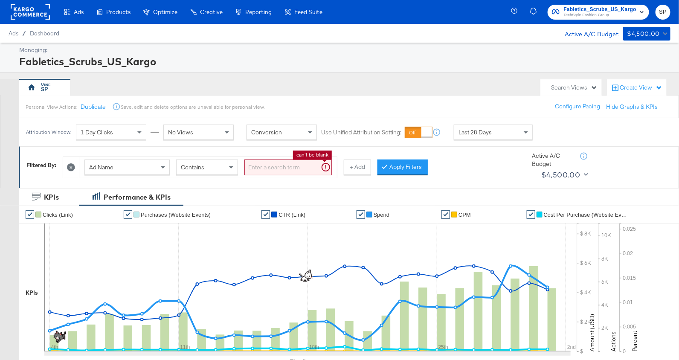
click at [293, 168] on input "search" at bounding box center [287, 167] width 87 height 16
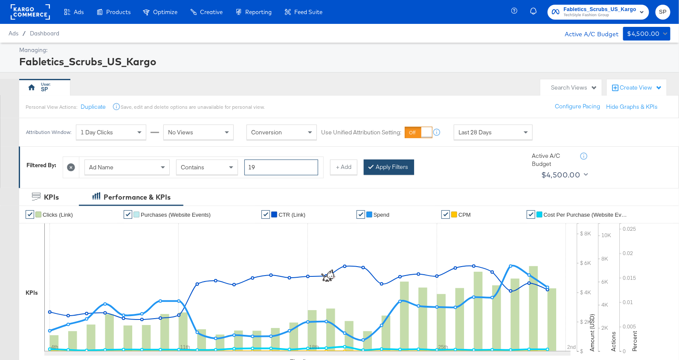
type input "19"
click at [394, 164] on button "Apply Filters" at bounding box center [389, 166] width 50 height 15
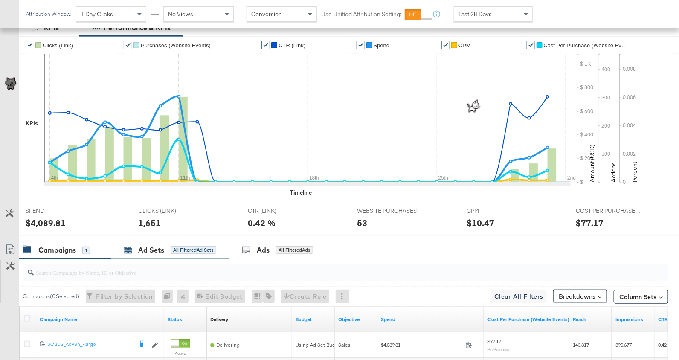
scroll to position [253, 0]
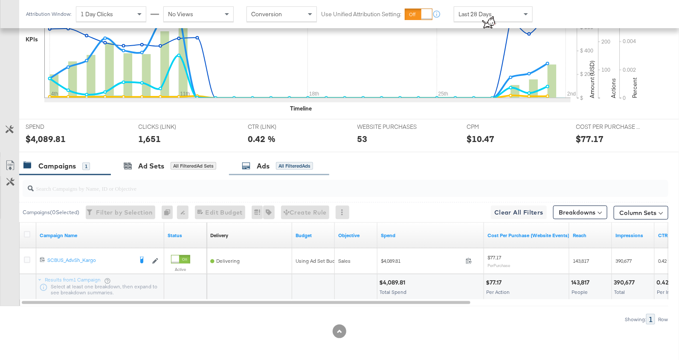
click at [265, 168] on div "Ads" at bounding box center [263, 166] width 13 height 10
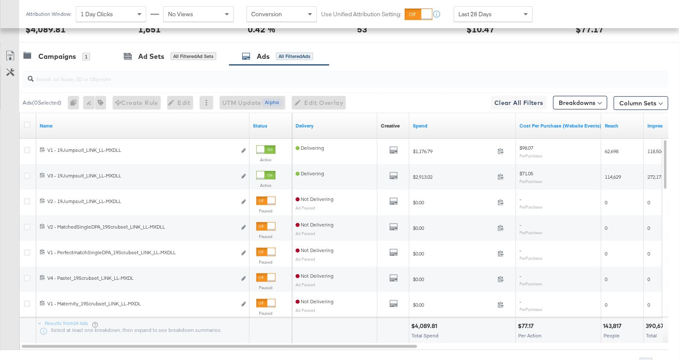
scroll to position [368, 0]
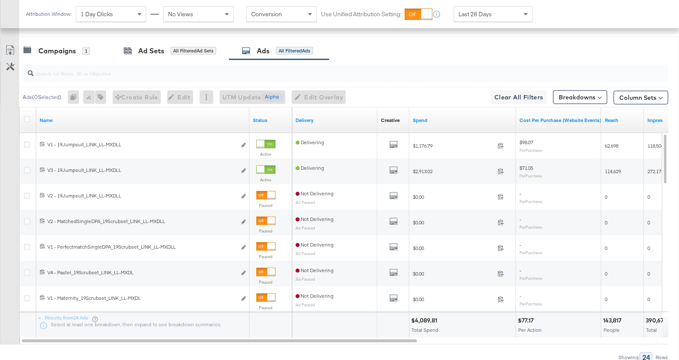
click at [116, 15] on div "1 Day Clicks" at bounding box center [111, 14] width 70 height 14
click at [481, 13] on span "Last 28 Days" at bounding box center [474, 14] width 33 height 8
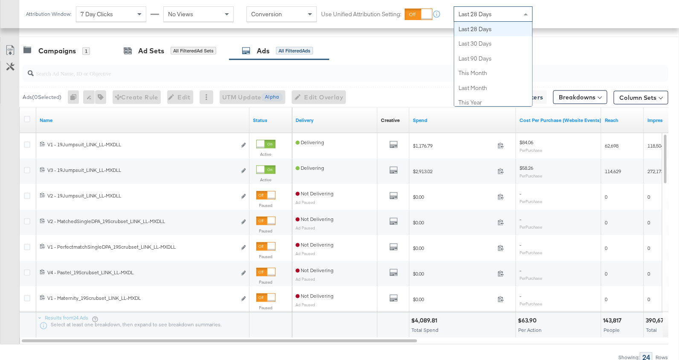
click at [481, 13] on span "Last 28 Days" at bounding box center [474, 14] width 33 height 8
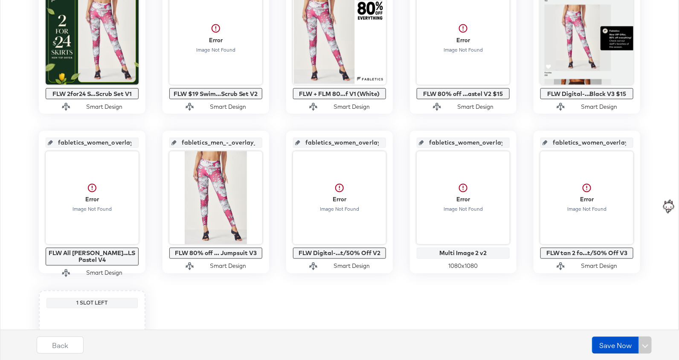
scroll to position [551, 0]
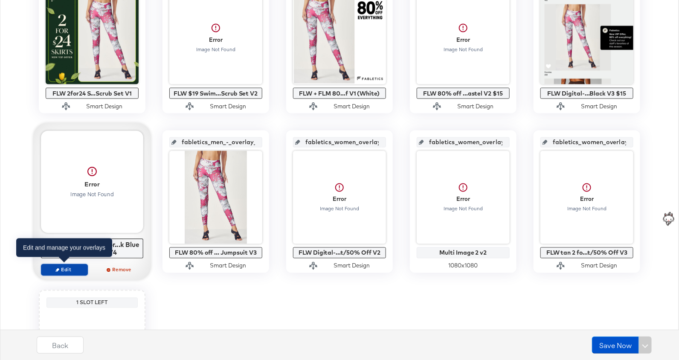
click at [64, 269] on span "Edit" at bounding box center [64, 270] width 39 height 6
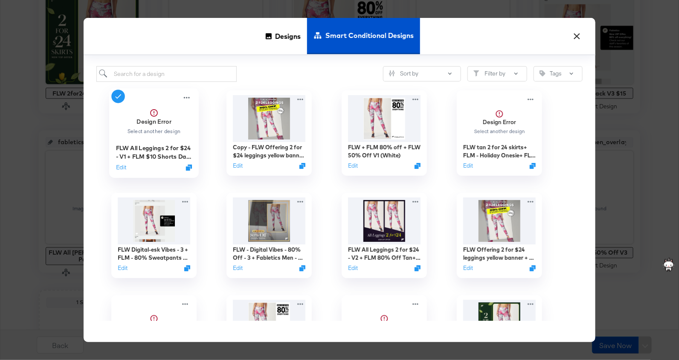
click at [128, 166] on div "Edit" at bounding box center [154, 167] width 76 height 8
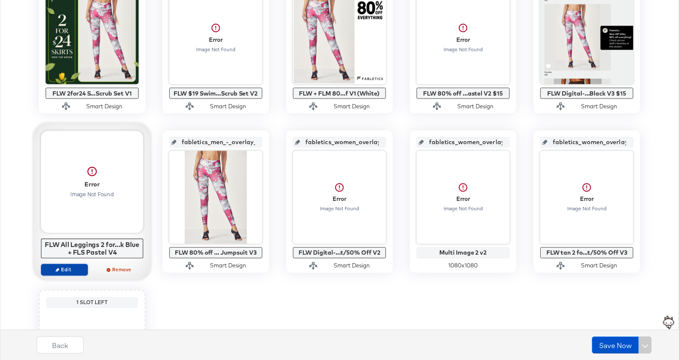
click at [63, 270] on span "Edit" at bounding box center [64, 270] width 39 height 6
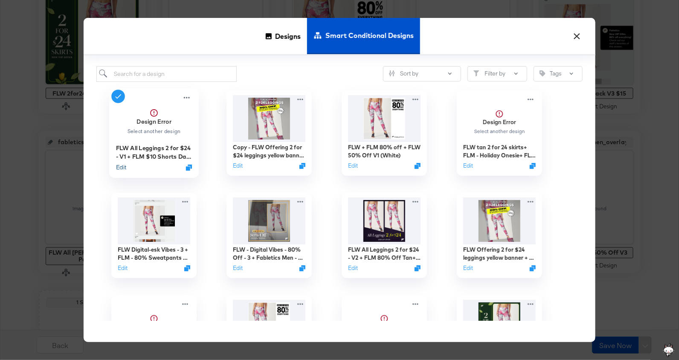
click at [120, 167] on button "Edit" at bounding box center [121, 167] width 10 height 8
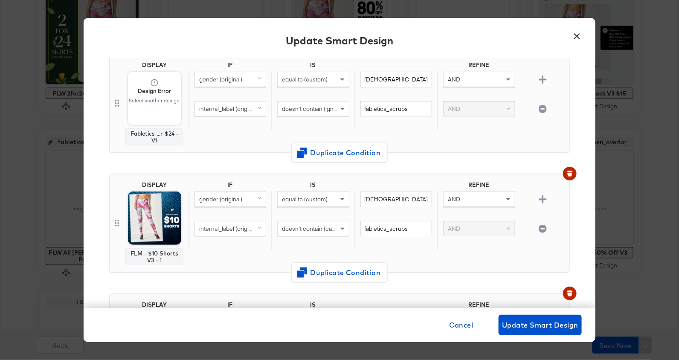
scroll to position [72, 0]
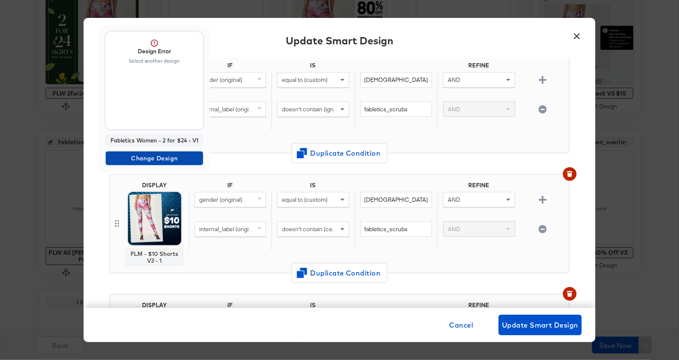
click at [155, 155] on span "Change Design" at bounding box center [154, 158] width 90 height 11
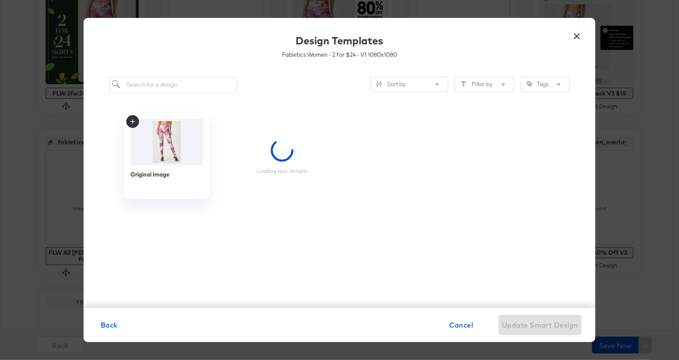
scroll to position [0, 0]
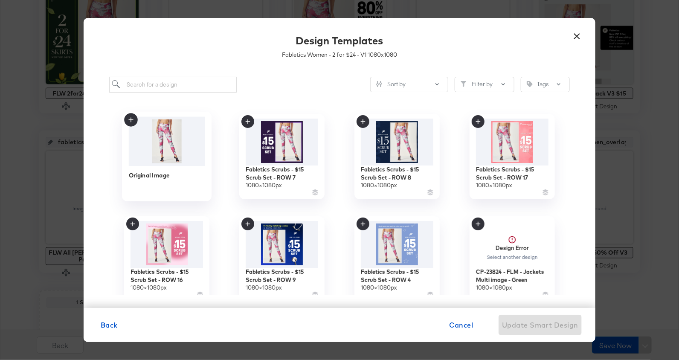
click at [158, 146] on img at bounding box center [167, 140] width 76 height 49
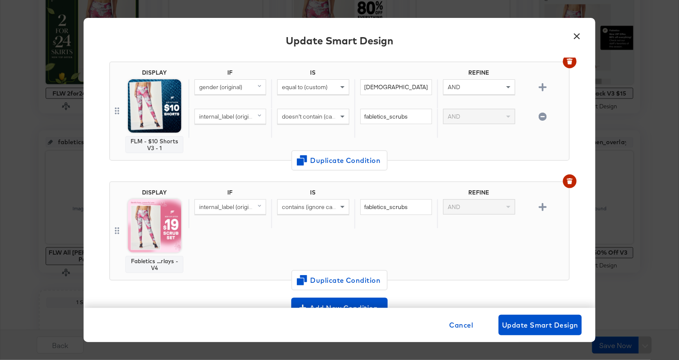
scroll to position [180, 0]
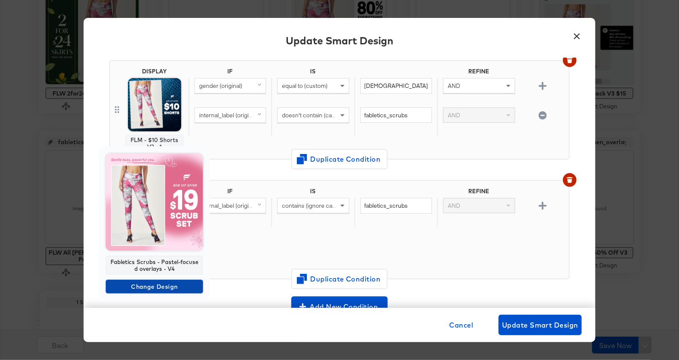
click at [157, 290] on span "Change Design" at bounding box center [154, 286] width 90 height 11
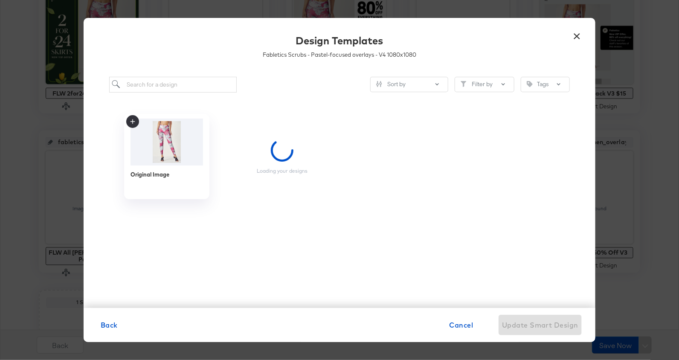
scroll to position [0, 0]
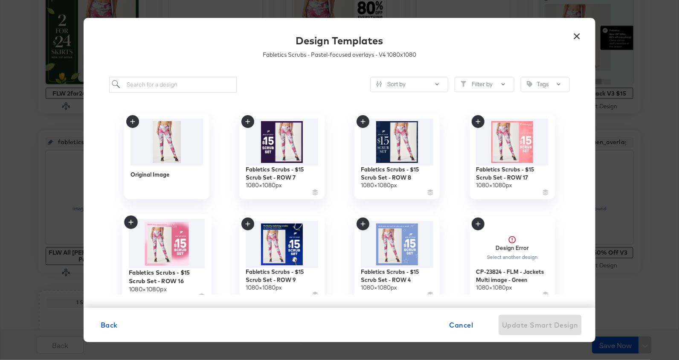
click at [170, 248] on img at bounding box center [167, 243] width 76 height 49
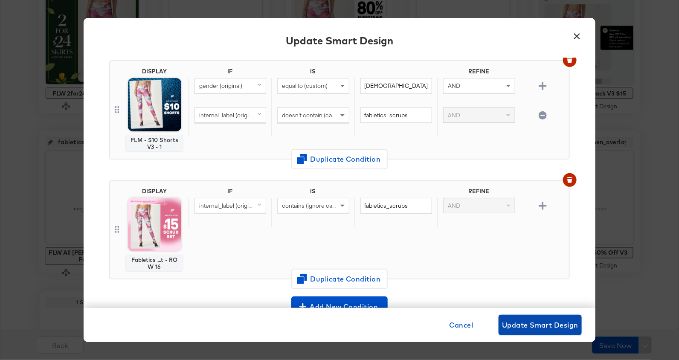
click at [535, 322] on span "Update Smart Design" at bounding box center [540, 325] width 76 height 12
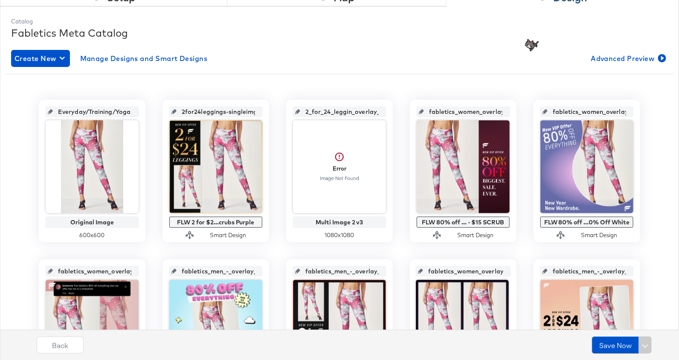
scroll to position [103, 0]
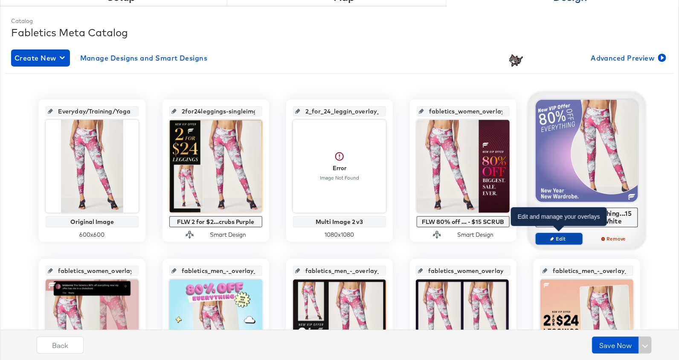
click at [557, 238] on span "Edit" at bounding box center [558, 238] width 39 height 6
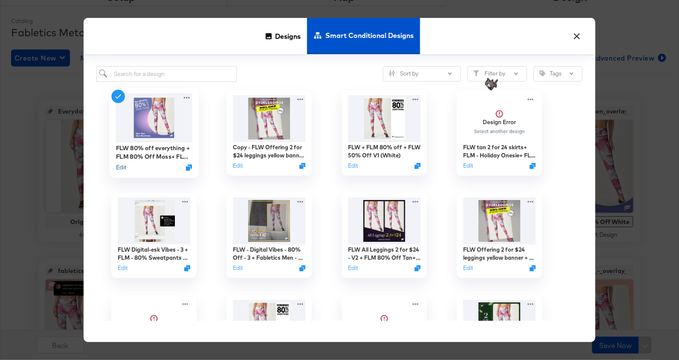
click at [126, 166] on button "Edit" at bounding box center [121, 167] width 10 height 8
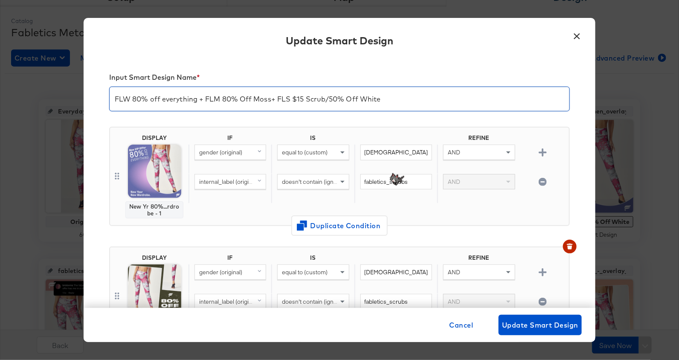
drag, startPoint x: 292, startPoint y: 100, endPoint x: 381, endPoint y: 98, distance: 88.7
click at [381, 98] on input "FLW 80% off everything + FLM 80% Off Moss+ FLS $15 Scrub/50% Off White" at bounding box center [340, 96] width 460 height 24
paste input "- Navy"
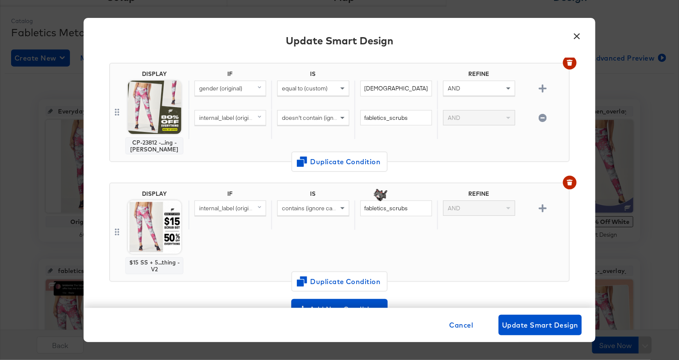
scroll to position [187, 0]
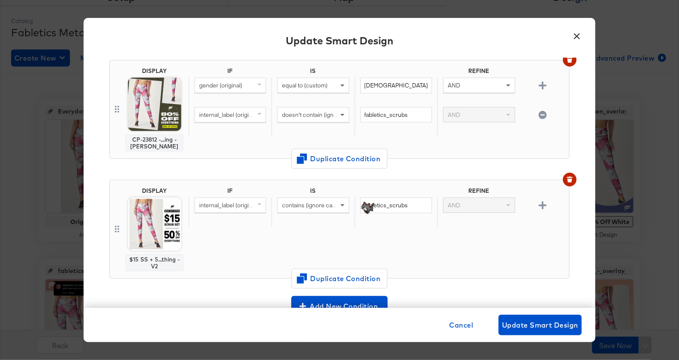
type input "FLW 80% off everything + FLM 80% Off Moss+ FLS $15 Scrub - Navy"
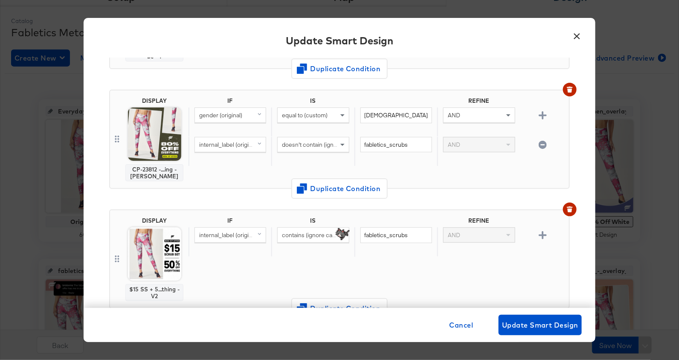
scroll to position [159, 0]
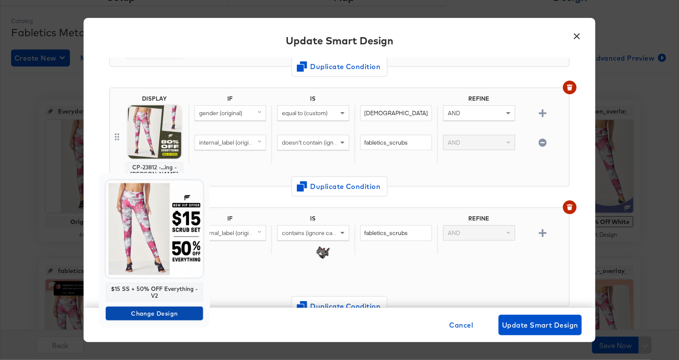
click at [161, 309] on span "Change Design" at bounding box center [154, 313] width 90 height 11
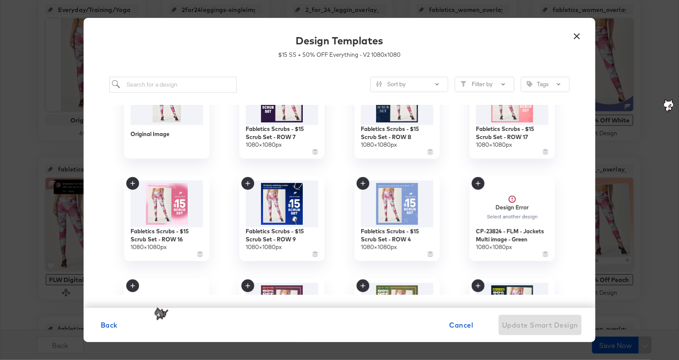
scroll to position [0, 0]
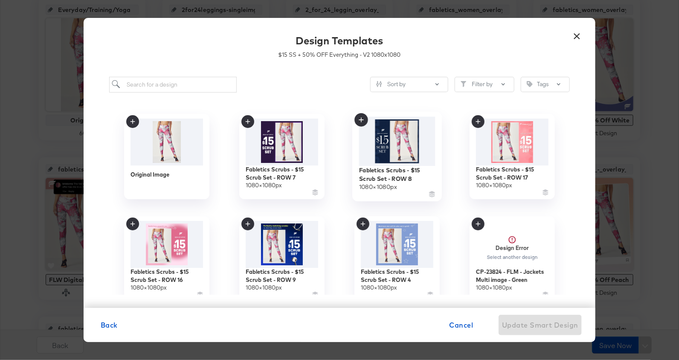
click at [397, 140] on img at bounding box center [397, 140] width 76 height 49
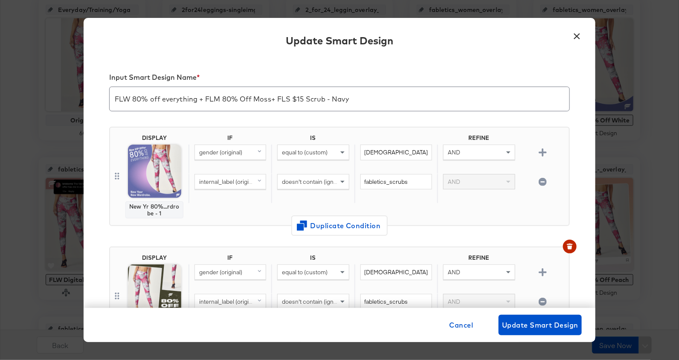
scroll to position [159, 0]
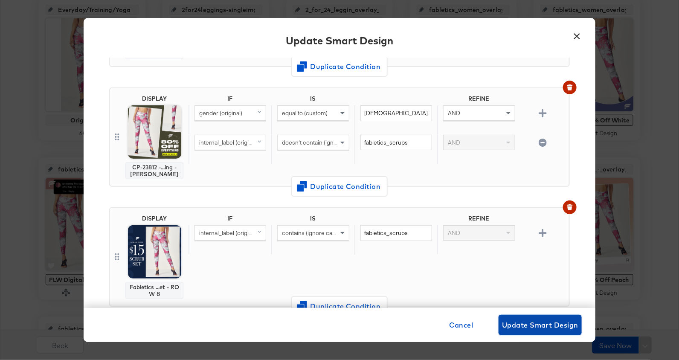
click at [518, 323] on span "Update Smart Design" at bounding box center [540, 325] width 76 height 12
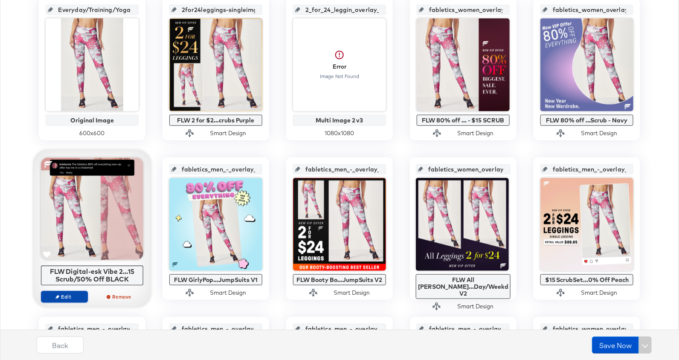
click at [70, 297] on span "Edit" at bounding box center [64, 296] width 39 height 6
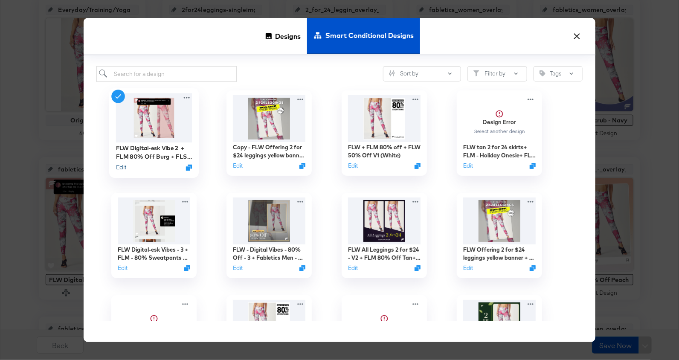
click at [119, 167] on button "Edit" at bounding box center [121, 167] width 10 height 8
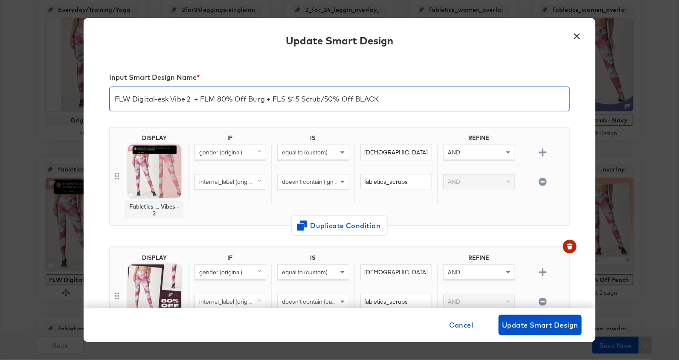
drag, startPoint x: 287, startPoint y: 99, endPoint x: 403, endPoint y: 98, distance: 116.4
click at [403, 98] on input "FLW Digital-esk Vibe 2 + FLM 80% Off Burg + FLS $15 Scrub/50% Off BLACK" at bounding box center [340, 96] width 460 height 24
paste input "- Coral Pink"
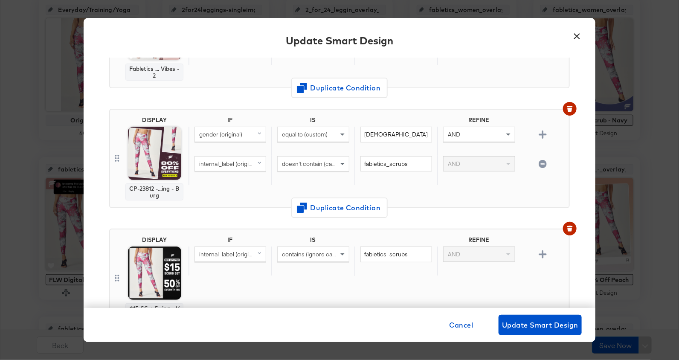
scroll to position [195, 0]
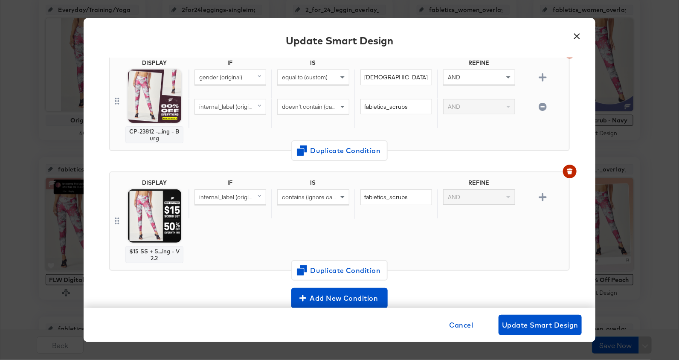
type input "FLW Digital-esk Vibe 2 + FLM 80% Off Burg + FLS $15 Scrub - Coral Pink"
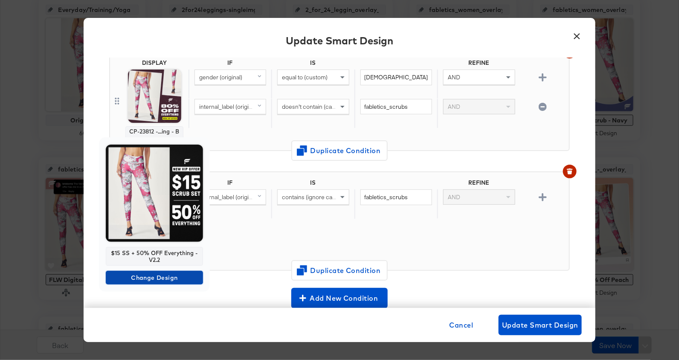
click at [150, 275] on span "Change Design" at bounding box center [154, 278] width 90 height 11
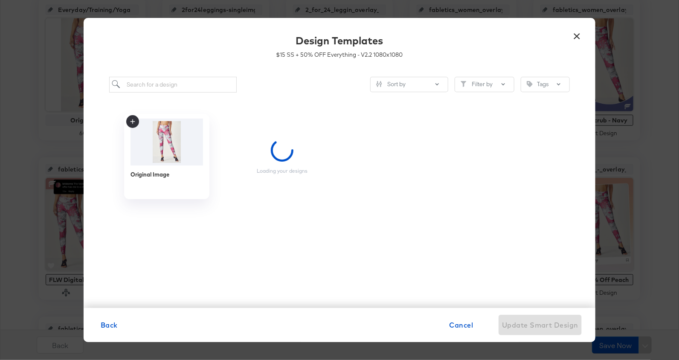
scroll to position [0, 0]
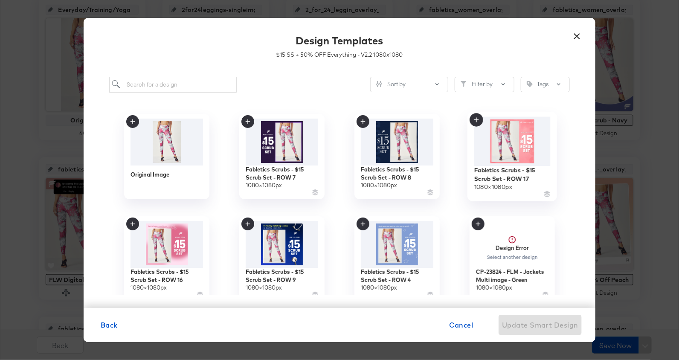
click at [523, 153] on img at bounding box center [512, 140] width 76 height 49
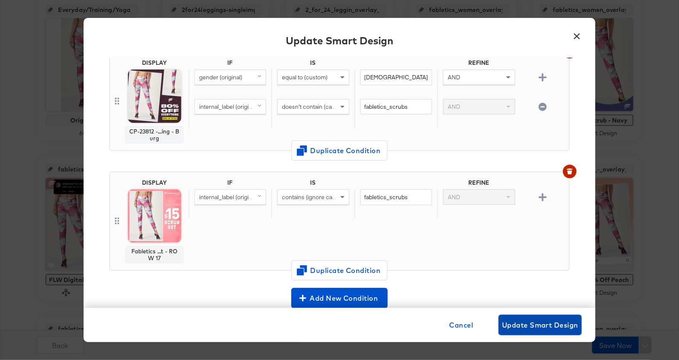
click at [526, 322] on span "Update Smart Design" at bounding box center [540, 325] width 76 height 12
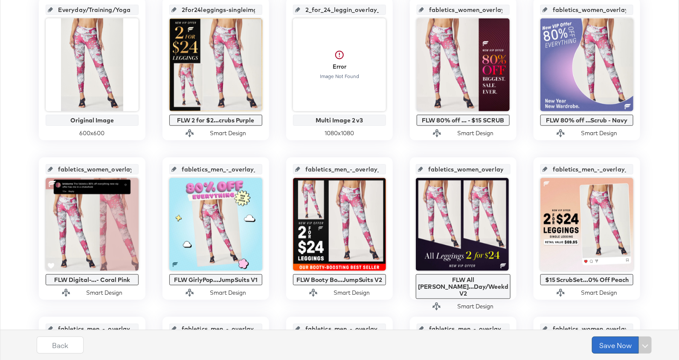
click at [606, 345] on button "Save Now" at bounding box center [615, 344] width 47 height 17
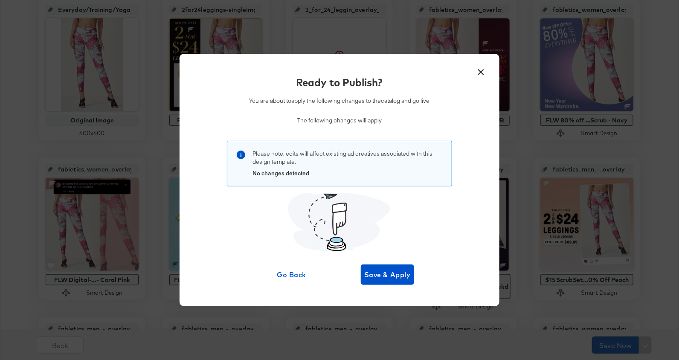
scroll to position [0, 0]
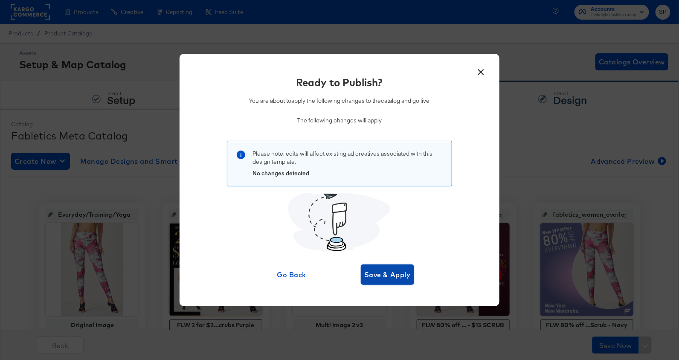
click at [403, 277] on span "Save & Apply" at bounding box center [387, 275] width 46 height 12
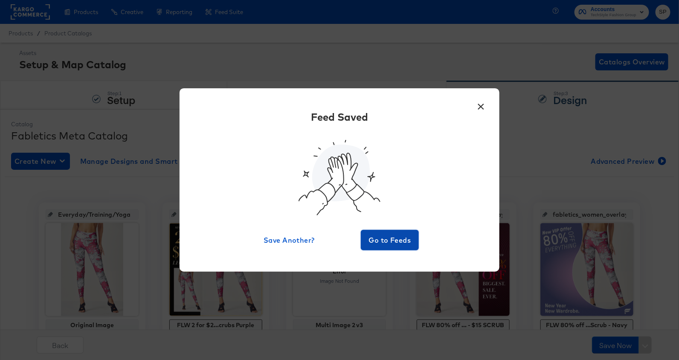
click at [388, 230] on button "Go to Feeds" at bounding box center [390, 240] width 58 height 20
